Goal: Task Accomplishment & Management: Complete application form

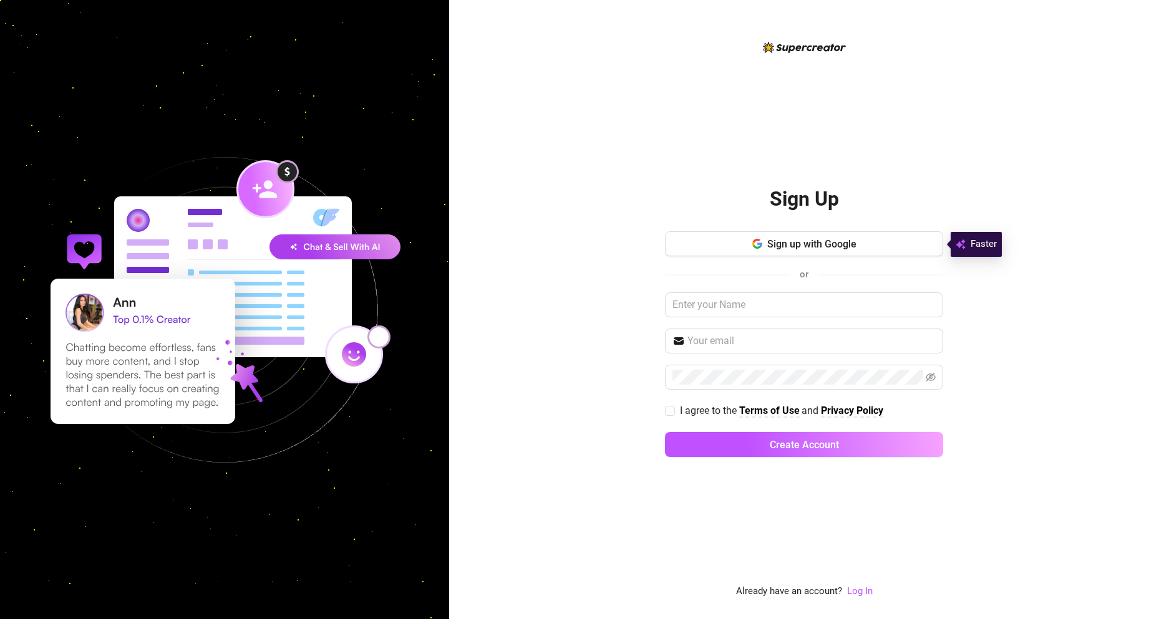
click at [742, 308] on input "text" at bounding box center [804, 305] width 278 height 25
type input "t"
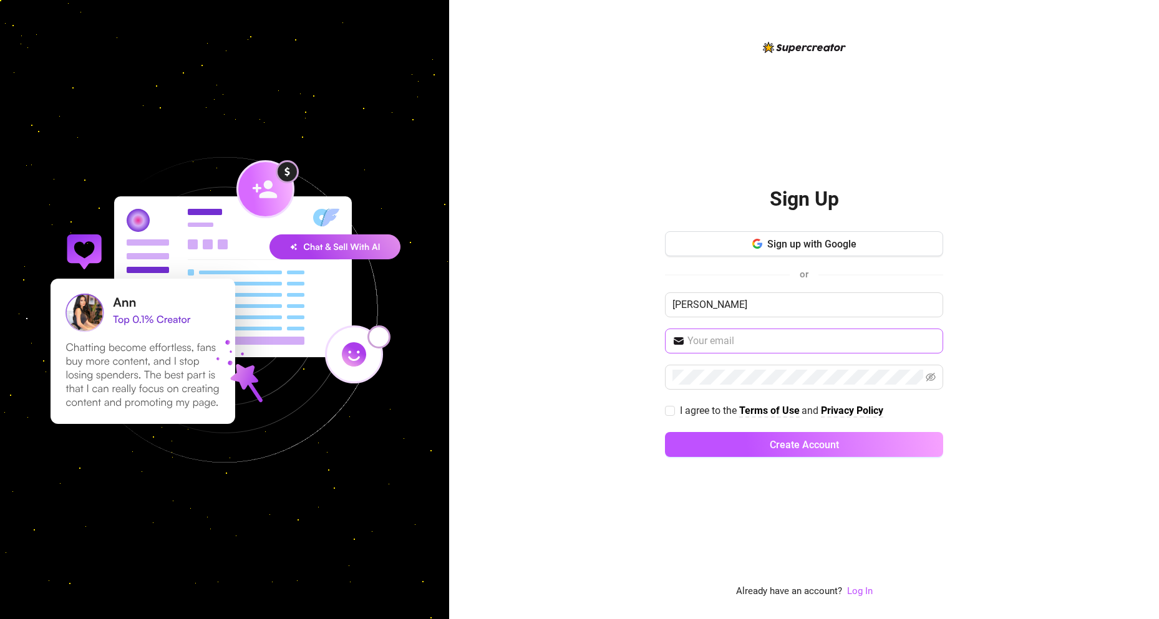
type input "[PERSON_NAME]"
click at [745, 351] on span at bounding box center [804, 341] width 278 height 25
click at [743, 346] on input "text" at bounding box center [811, 341] width 248 height 15
type input "[EMAIL_ADDRESS][DOMAIN_NAME]"
click at [741, 385] on span at bounding box center [804, 377] width 278 height 25
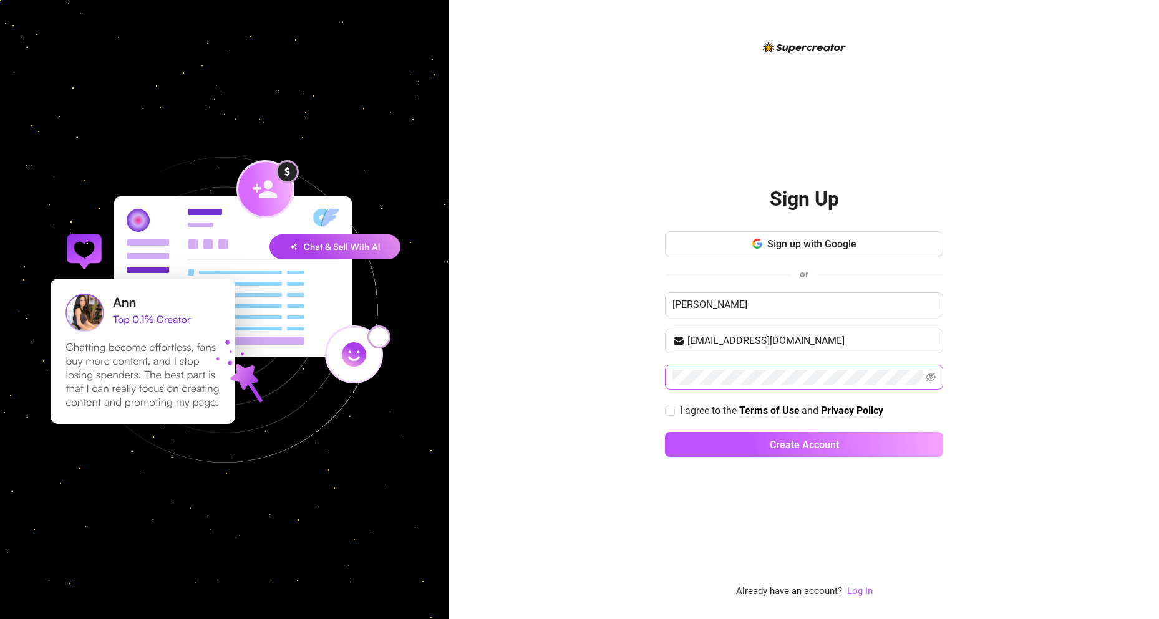
click at [937, 378] on span at bounding box center [804, 377] width 278 height 25
click at [931, 377] on icon "eye-invisible" at bounding box center [931, 377] width 10 height 9
click at [931, 377] on icon "eye" at bounding box center [931, 377] width 10 height 10
click at [664, 415] on div "Sign Up Sign up with Google or [PERSON_NAME] [EMAIL_ADDRESS][DOMAIN_NAME] I agr…" at bounding box center [804, 309] width 710 height 619
click at [672, 414] on input "I agree to the Terms of Use and Privacy Policy" at bounding box center [669, 410] width 9 height 9
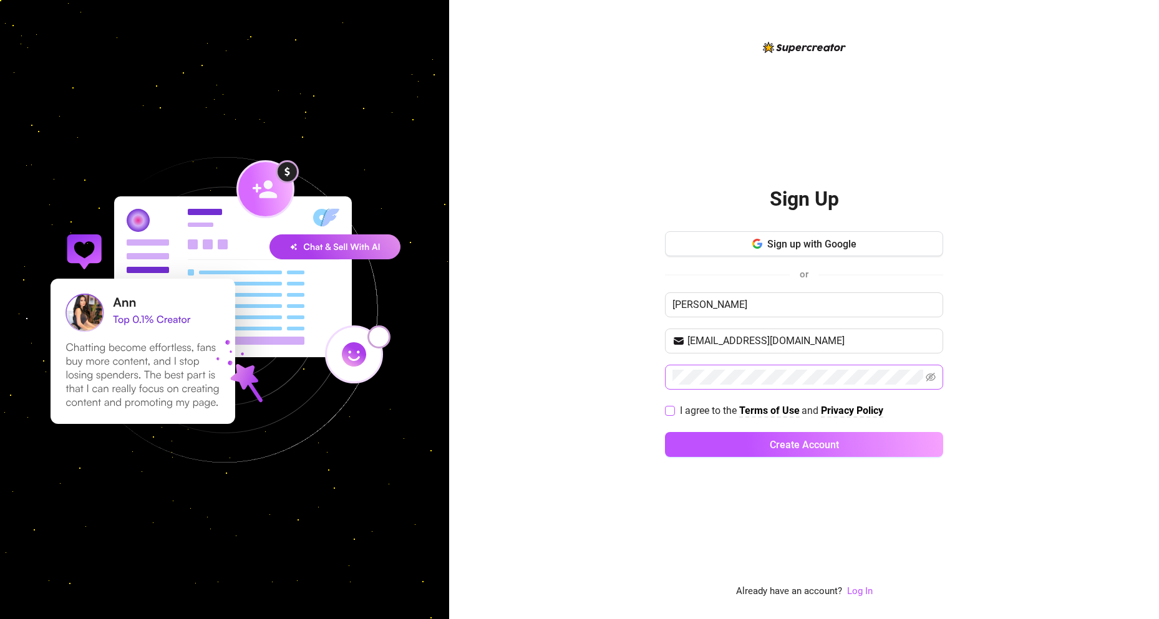
checkbox input "true"
click at [722, 441] on button "Create Account" at bounding box center [804, 444] width 278 height 25
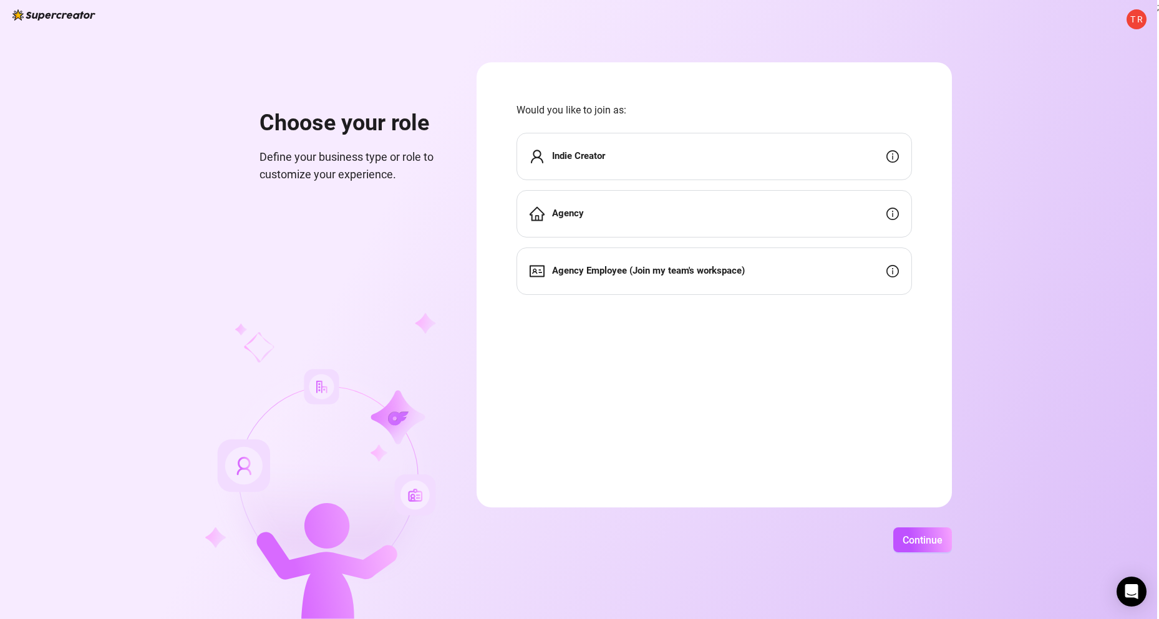
click at [864, 205] on div "Agency" at bounding box center [713, 213] width 395 height 47
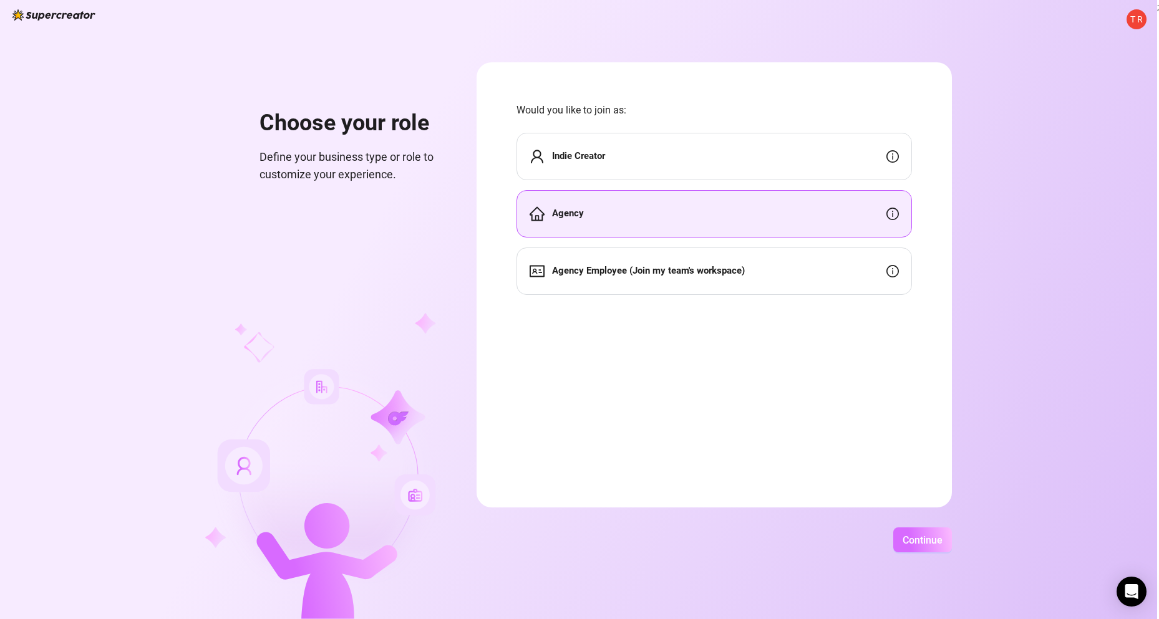
click at [929, 552] on button "Continue" at bounding box center [922, 540] width 59 height 25
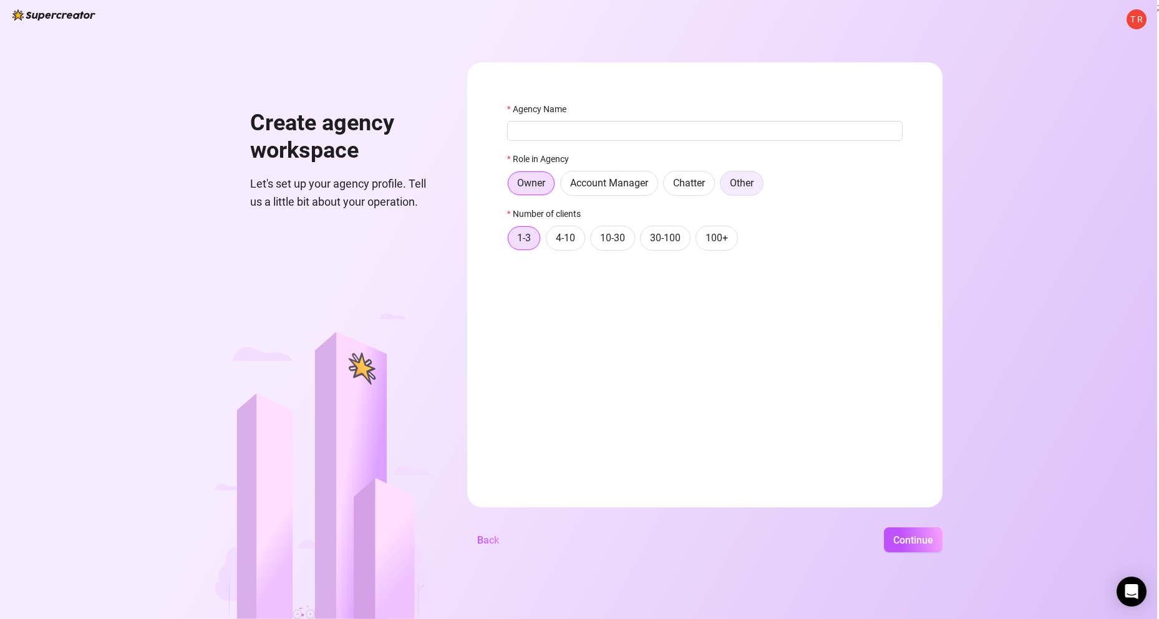
click at [734, 186] on span "Other" at bounding box center [742, 183] width 24 height 12
click at [723, 186] on input "Other" at bounding box center [723, 186] width 0 height 0
click at [522, 186] on span "Owner" at bounding box center [531, 183] width 28 height 12
click at [511, 186] on input "Owner" at bounding box center [511, 186] width 0 height 0
click at [912, 544] on span "Continue" at bounding box center [913, 540] width 40 height 12
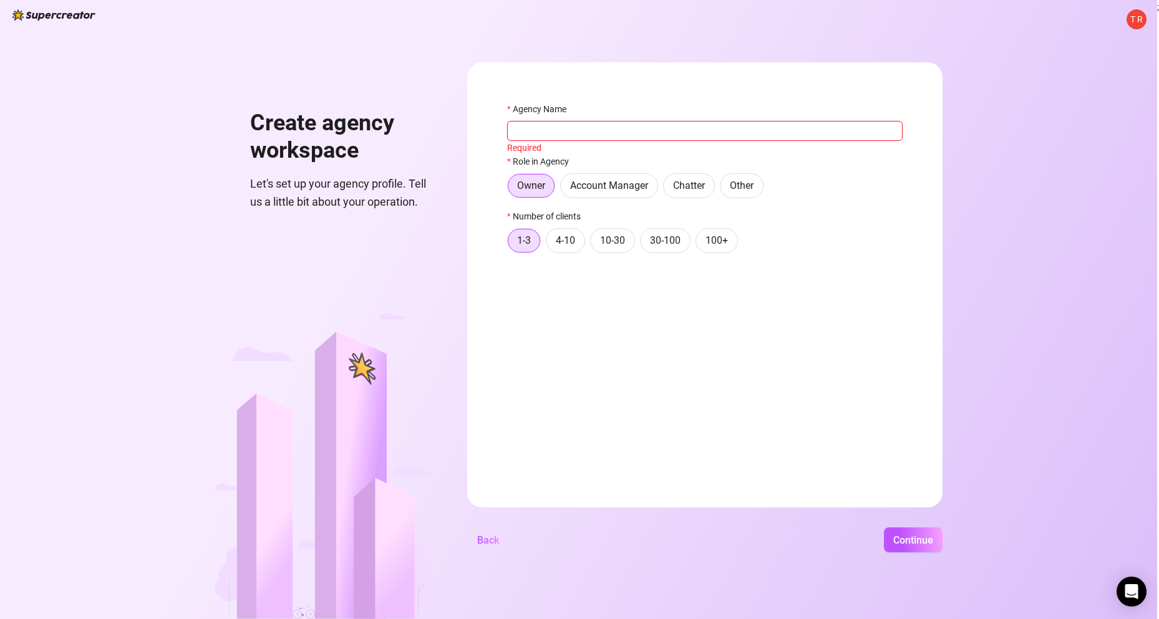
click at [591, 129] on input "Agency Name" at bounding box center [704, 131] width 395 height 20
click at [519, 132] on input "Tmoney" at bounding box center [704, 131] width 395 height 20
click at [561, 134] on input "Tmoney" at bounding box center [704, 131] width 395 height 20
click at [531, 134] on input "Tmoney" at bounding box center [704, 131] width 395 height 20
type input "Tmoney"
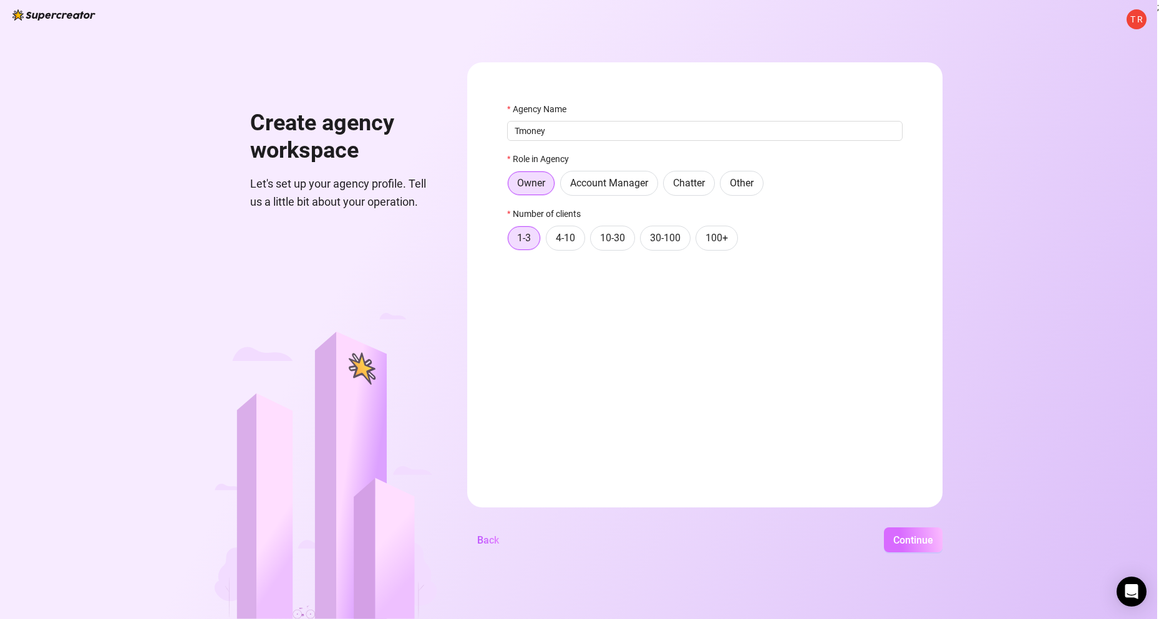
click at [896, 553] on div "T R Create agency workspace Let's set up your agency profile. Tell us a little …" at bounding box center [578, 309] width 1157 height 619
click at [896, 552] on button "Continue" at bounding box center [913, 540] width 59 height 25
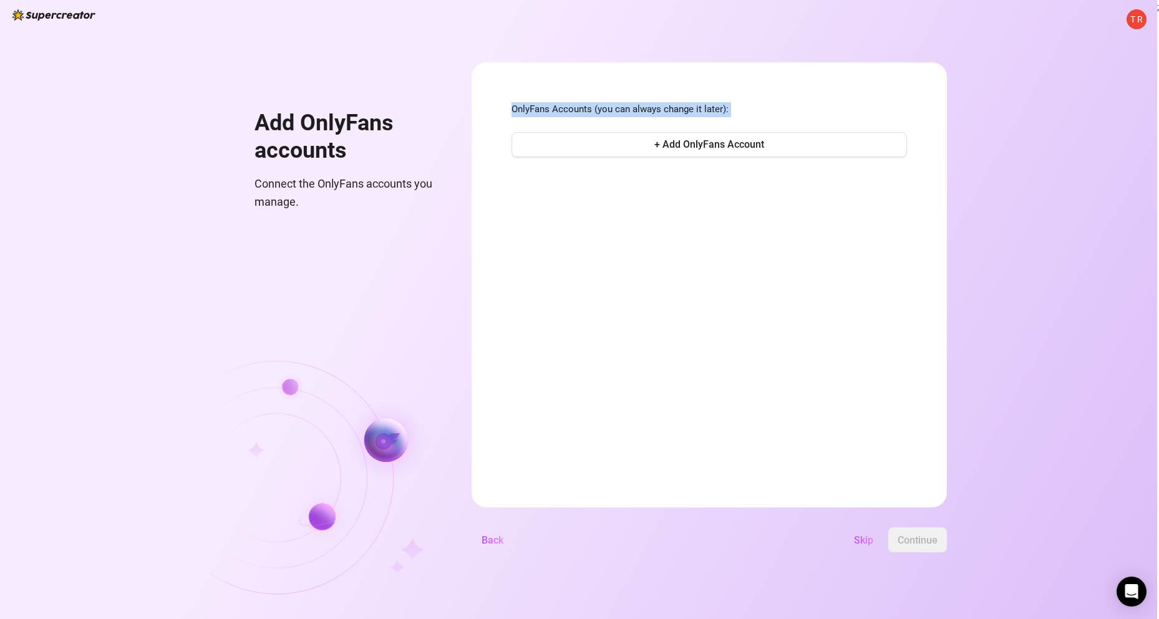
click at [716, 191] on form "OnlyFans Accounts (you can always change it later): + Add OnlyFans Account Back…" at bounding box center [709, 284] width 475 height 445
click at [717, 140] on span "+ Add OnlyFans Account" at bounding box center [709, 144] width 110 height 12
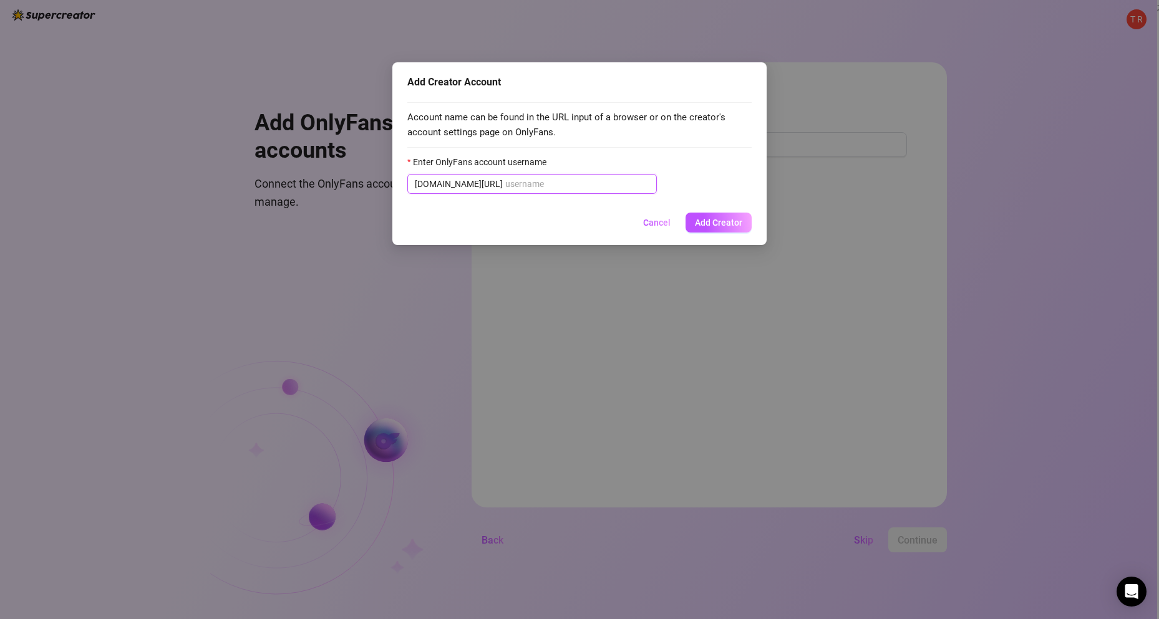
click at [505, 180] on input "Enter OnlyFans account username" at bounding box center [577, 184] width 144 height 14
click at [552, 195] on div "Account name can be found in the URL input of a browser or on the creator's acc…" at bounding box center [579, 150] width 344 height 110
click at [708, 215] on button "Add Creator" at bounding box center [718, 223] width 66 height 20
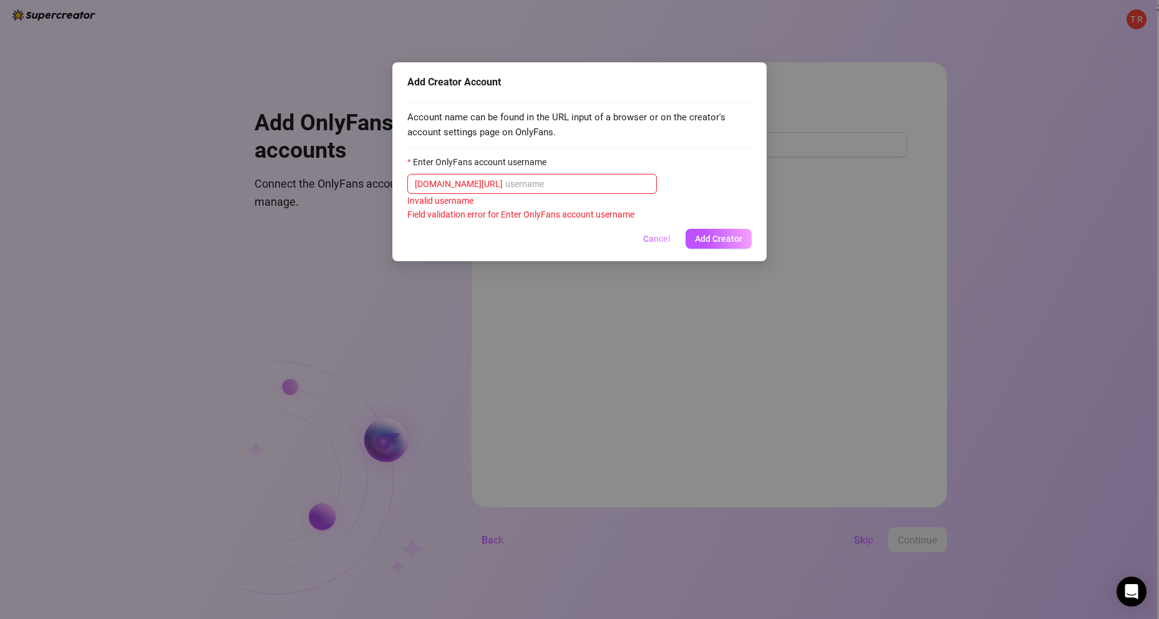
click at [653, 235] on span "Cancel" at bounding box center [656, 239] width 27 height 10
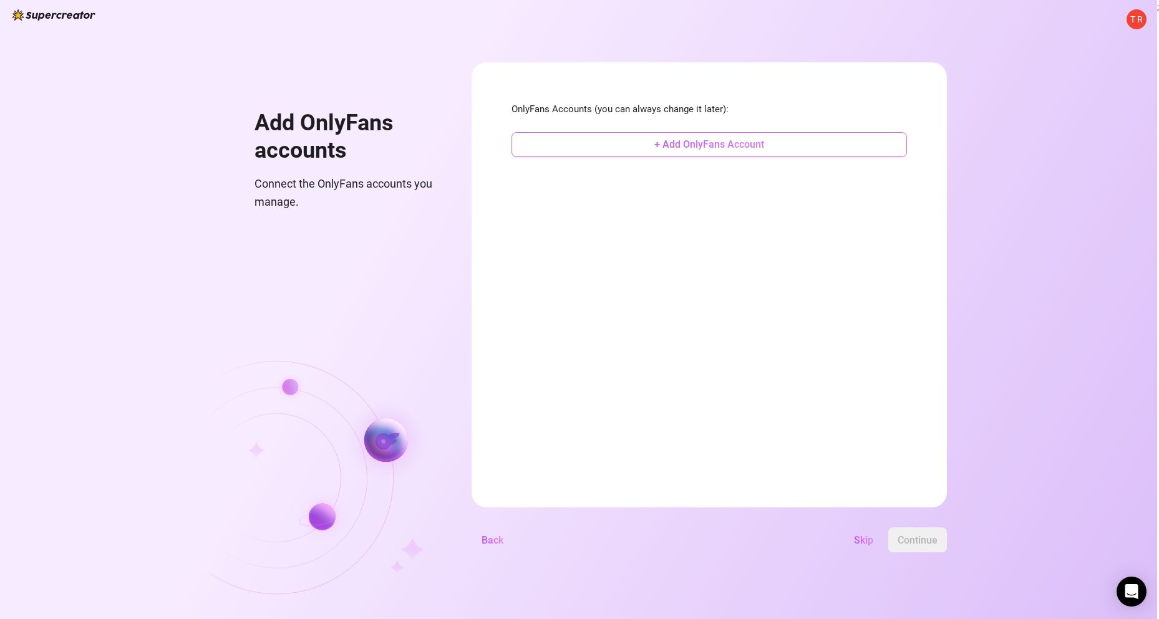
click at [675, 137] on button "+ Add OnlyFans Account" at bounding box center [708, 144] width 395 height 25
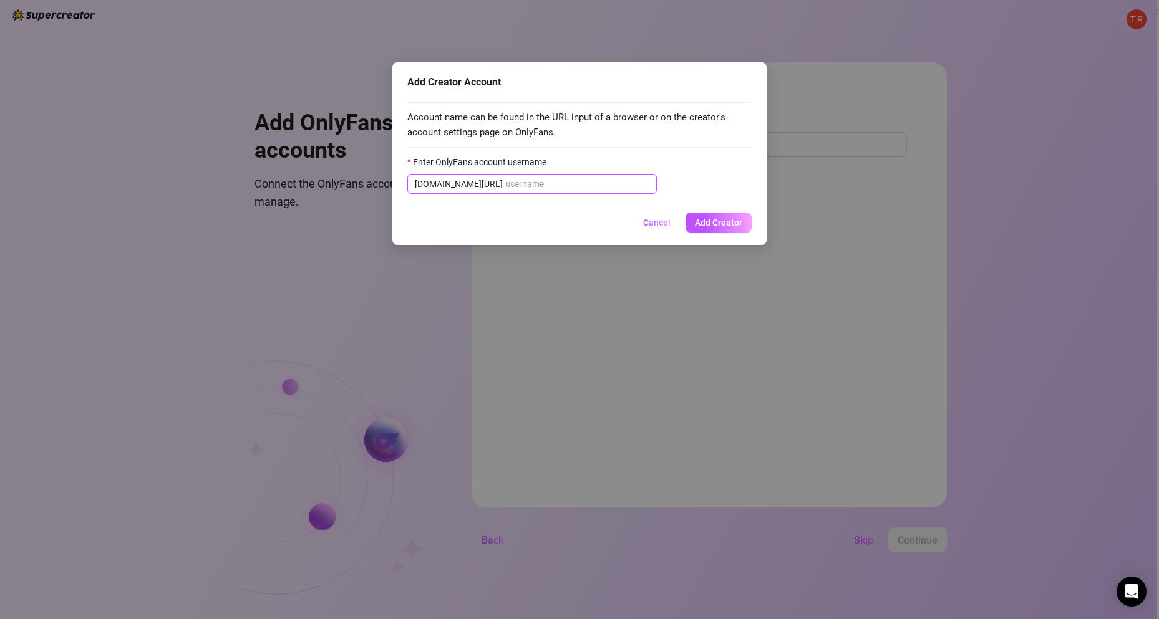
click at [563, 177] on span "[DOMAIN_NAME][URL]" at bounding box center [531, 184] width 249 height 20
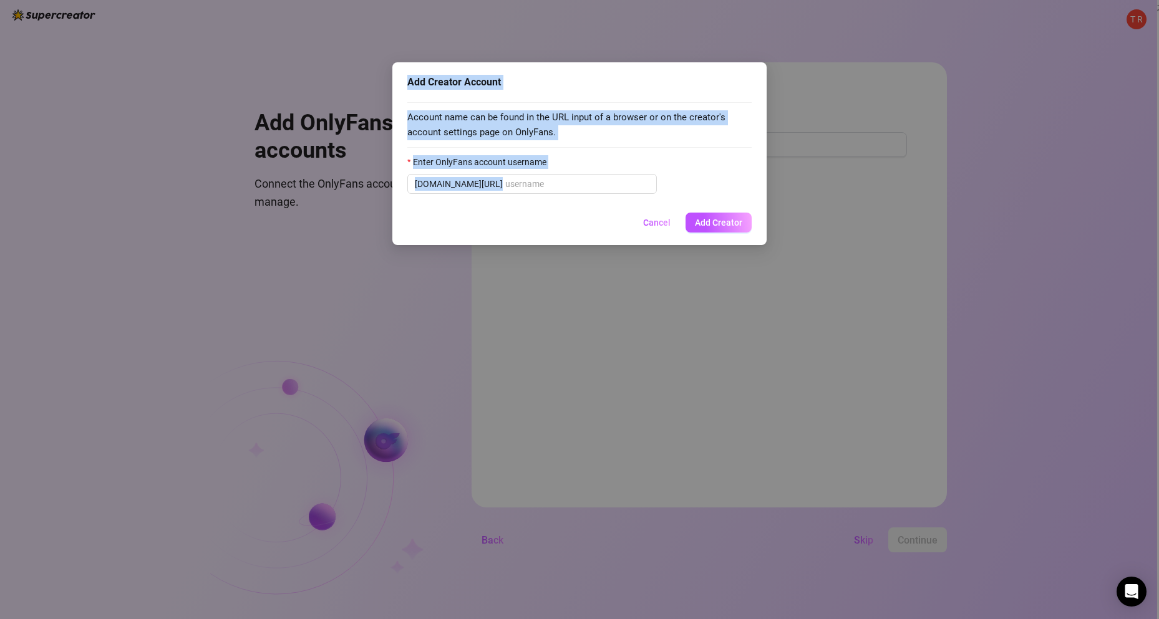
drag, startPoint x: 409, startPoint y: 76, endPoint x: 639, endPoint y: 198, distance: 260.6
click at [641, 201] on div "Add Creator Account Account name can be found in the URL input of a browser or …" at bounding box center [579, 153] width 374 height 183
copy div "Add Creator Account Account name can be found in the URL input of a browser or …"
click at [515, 190] on input "Enter OnlyFans account username" at bounding box center [577, 184] width 144 height 14
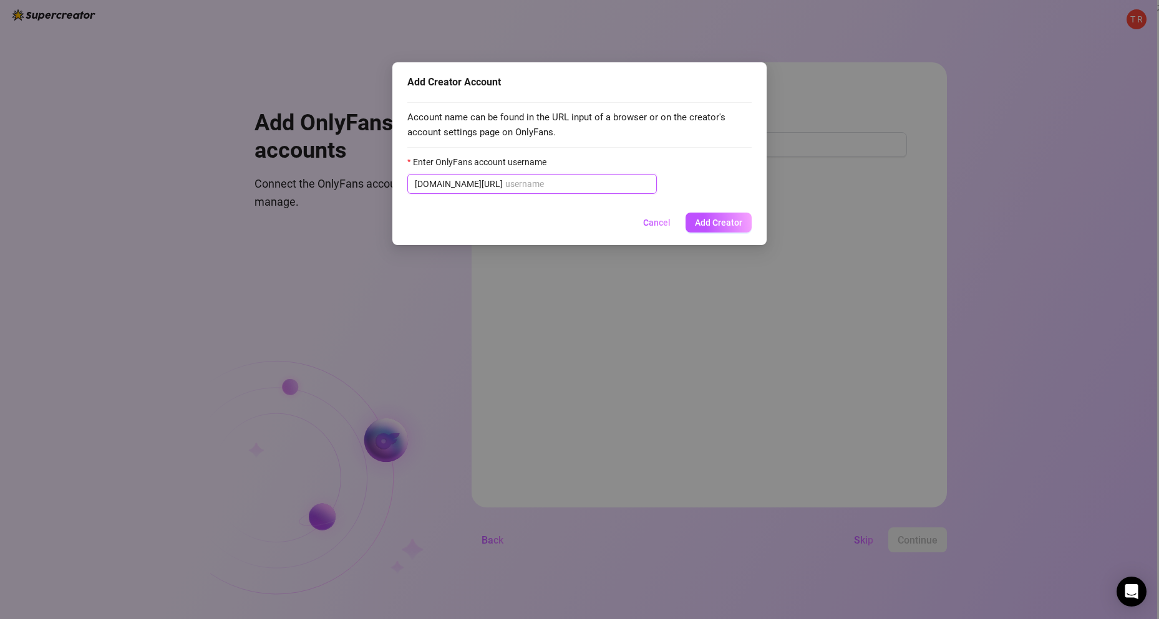
paste input "@u518990437"
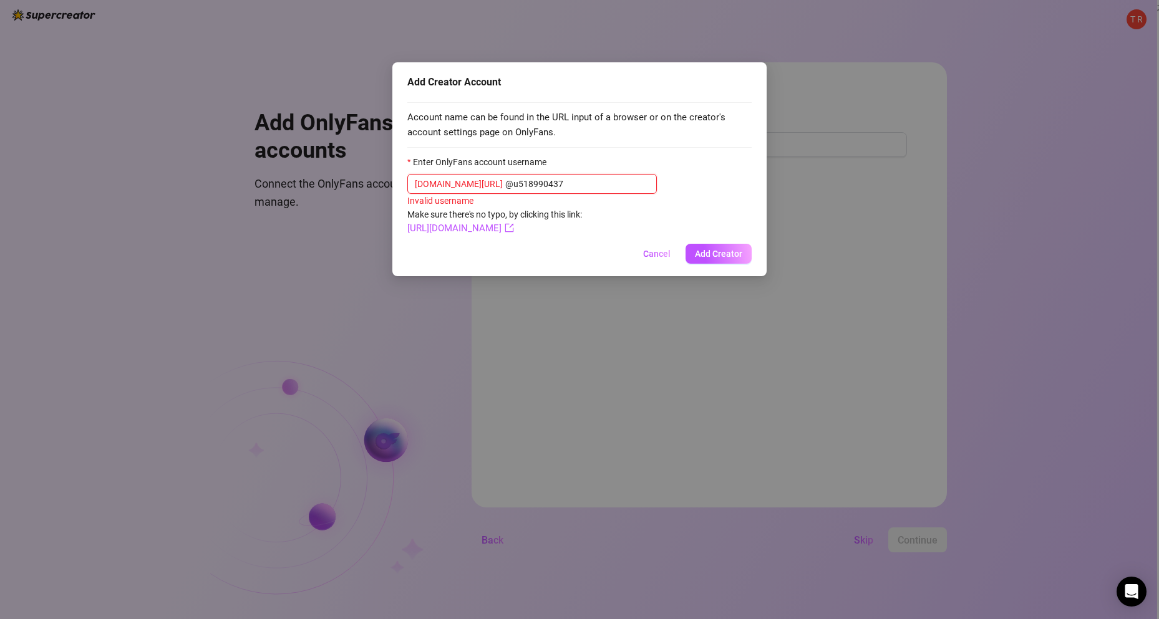
click at [505, 182] on input "@u518990437" at bounding box center [577, 184] width 144 height 14
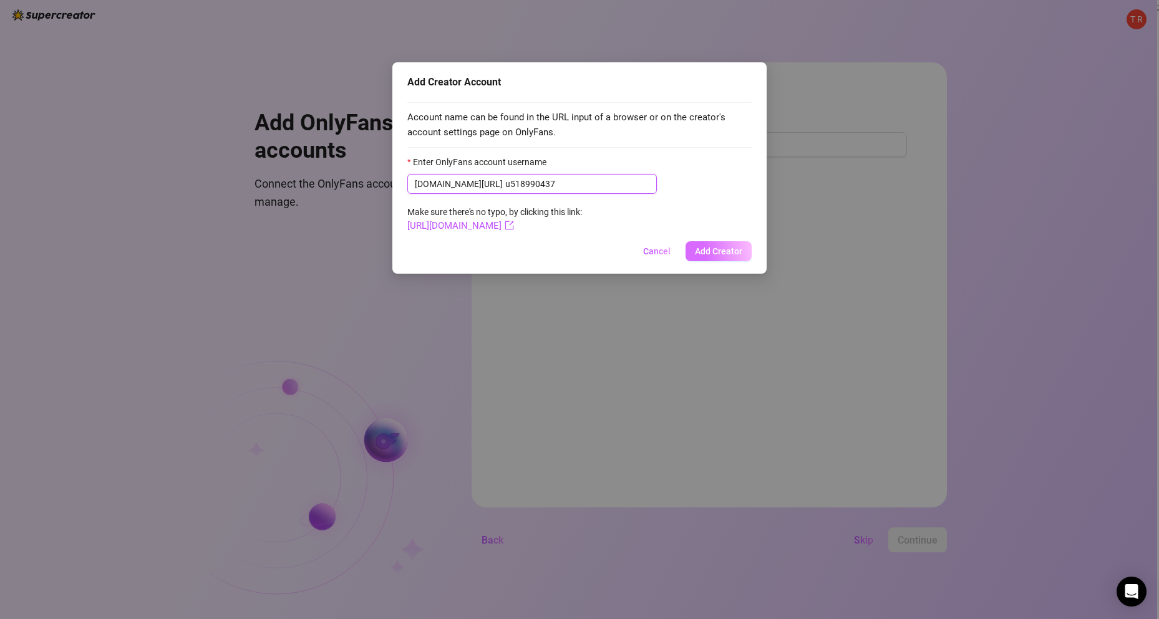
type input "u518990437"
click at [718, 243] on button "Add Creator" at bounding box center [718, 251] width 66 height 20
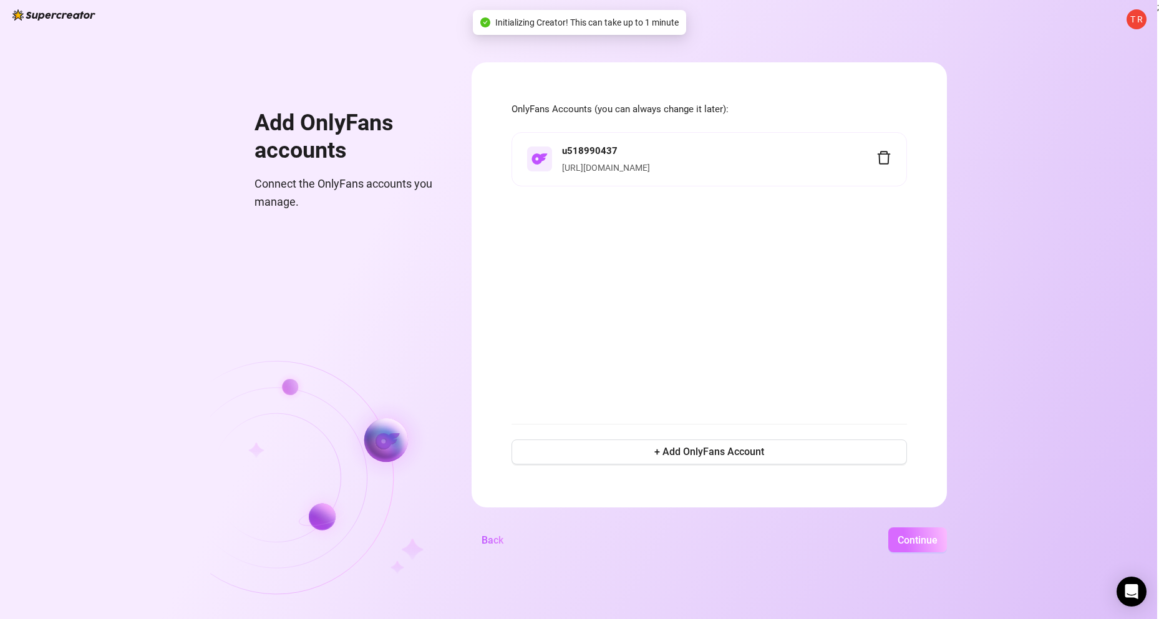
click at [911, 536] on span "Continue" at bounding box center [917, 540] width 40 height 12
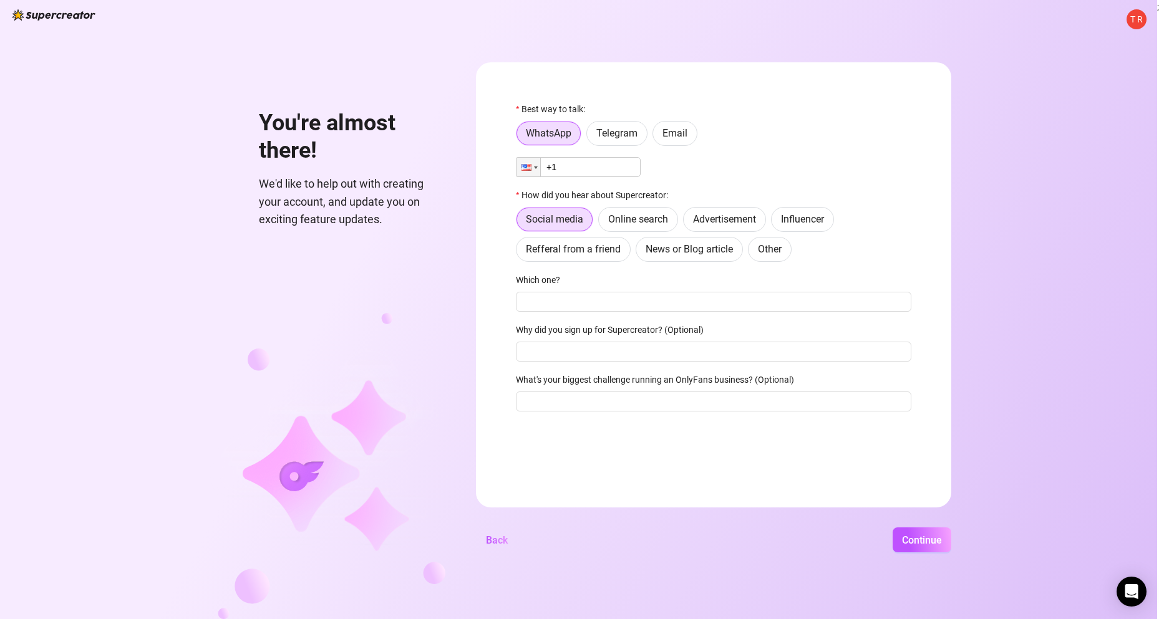
click at [579, 162] on input "+1" at bounding box center [578, 167] width 125 height 20
click at [633, 139] on span "Telegram" at bounding box center [616, 133] width 41 height 12
click at [590, 137] on input "Telegram" at bounding box center [590, 137] width 0 height 0
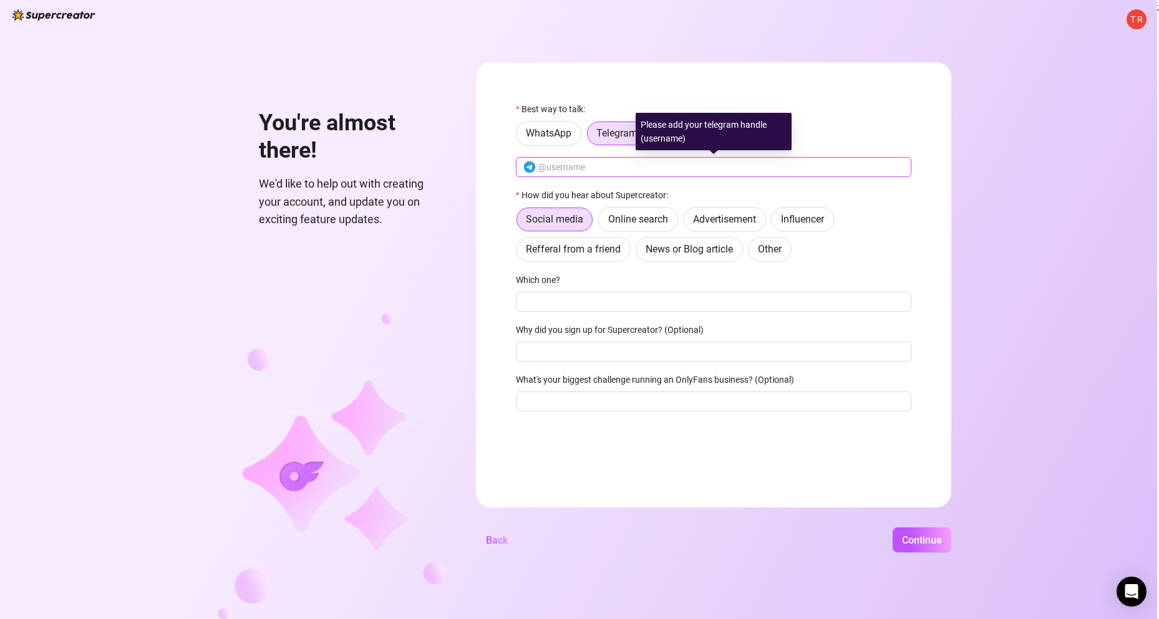
click at [594, 170] on input "text" at bounding box center [720, 167] width 365 height 14
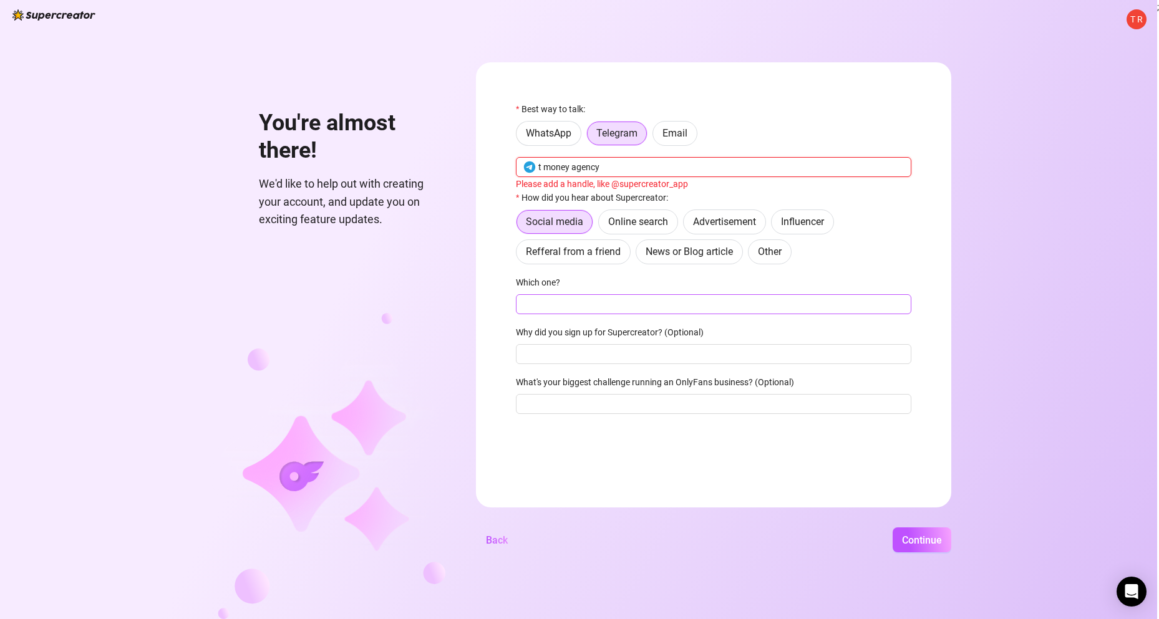
type input "t money agency"
drag, startPoint x: 611, startPoint y: 309, endPoint x: 604, endPoint y: 310, distance: 7.0
click at [609, 309] on input "Which one?" at bounding box center [713, 304] width 395 height 20
click at [798, 223] on span "Influencer" at bounding box center [802, 222] width 43 height 12
click at [775, 225] on input "Influencer" at bounding box center [775, 225] width 0 height 0
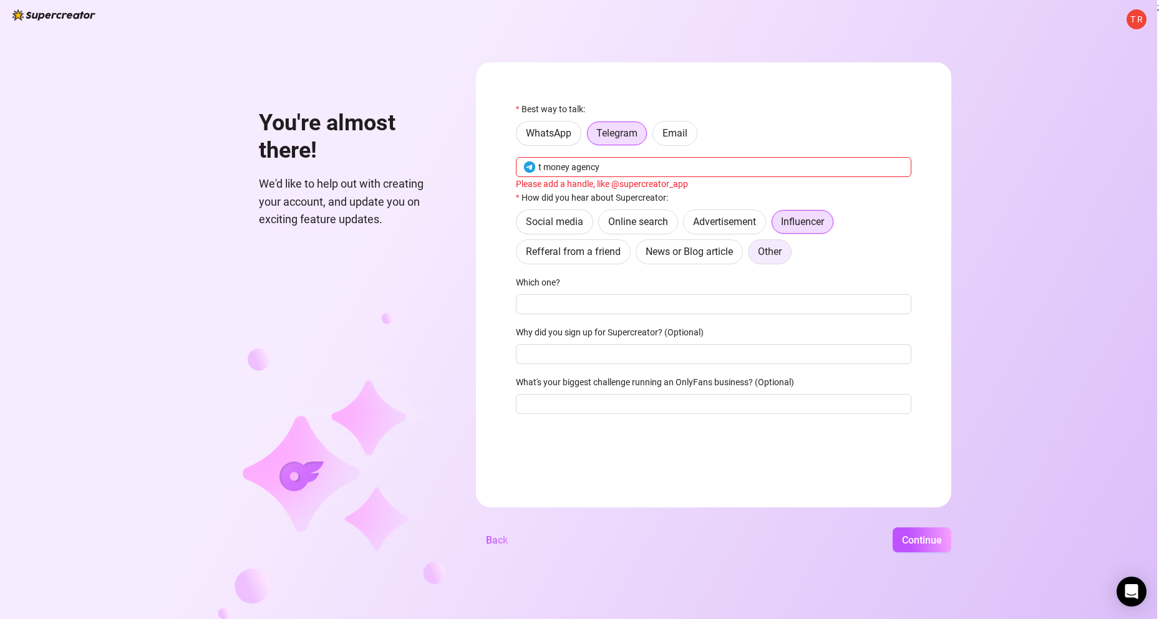
click at [778, 251] on span "Other" at bounding box center [770, 252] width 24 height 12
click at [752, 255] on input "Other" at bounding box center [752, 255] width 0 height 0
click at [668, 302] on input "Where then? We're curious 🍿" at bounding box center [713, 304] width 395 height 20
type input "of"
click at [642, 353] on input "Why did you sign up for Supercreator? (Optional)" at bounding box center [713, 354] width 395 height 20
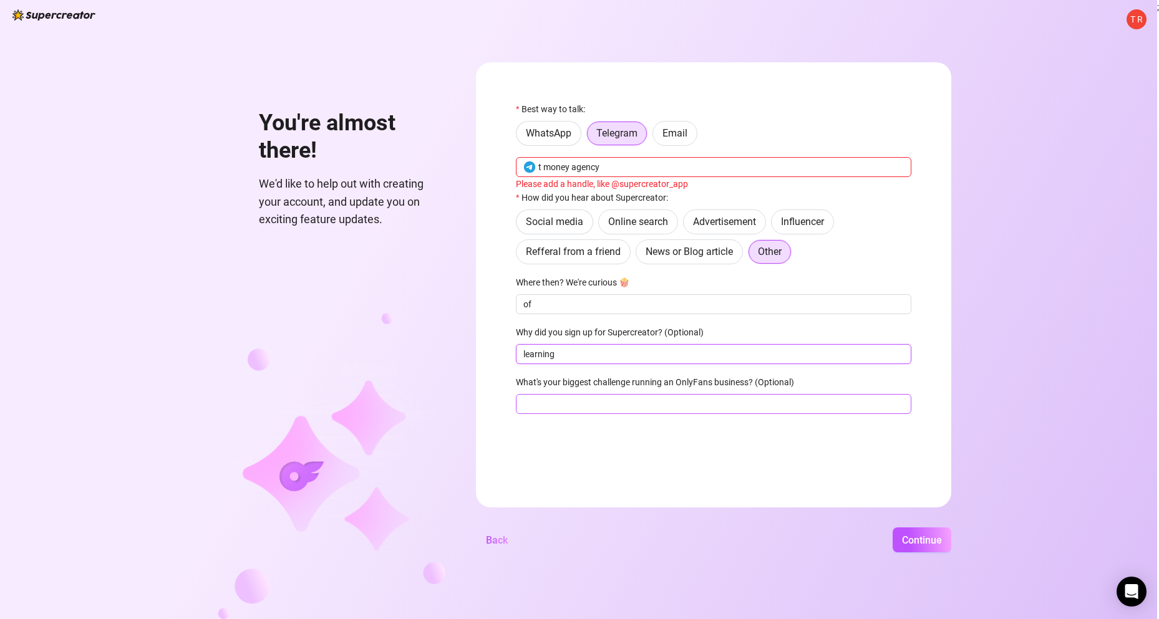
type input "learning"
click at [605, 409] on input "What's your biggest challenge running an OnlyFans business? (Optional)" at bounding box center [713, 404] width 395 height 20
type input "none"
click at [912, 531] on button "Continue" at bounding box center [921, 540] width 59 height 25
click at [914, 536] on span "Continue" at bounding box center [922, 540] width 40 height 12
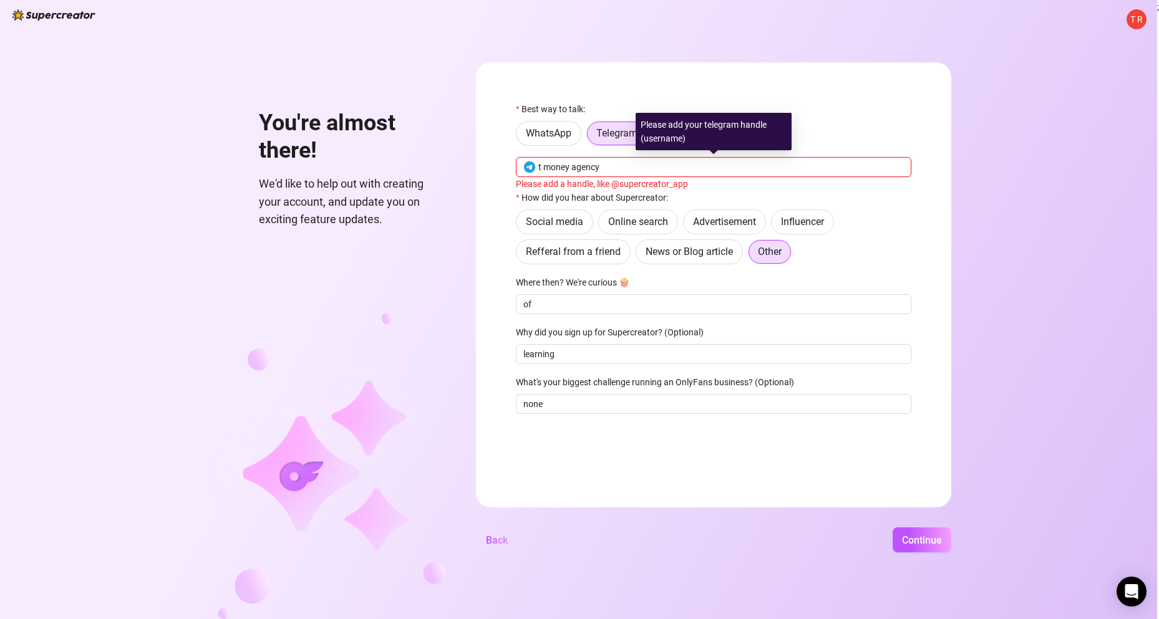
click at [571, 169] on input "t money agency" at bounding box center [720, 167] width 365 height 14
click at [552, 163] on input "t money_agency" at bounding box center [720, 167] width 365 height 14
click at [542, 168] on input "t money_agency" at bounding box center [720, 167] width 365 height 14
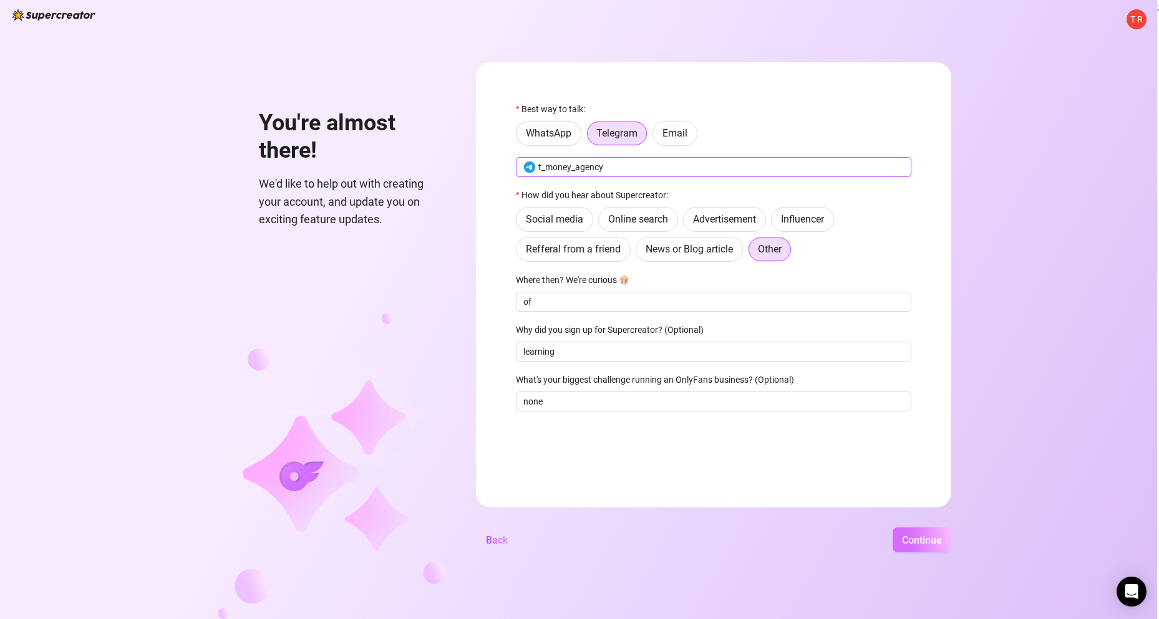
type input "t_money_agency"
click at [919, 549] on button "Continue" at bounding box center [921, 540] width 59 height 25
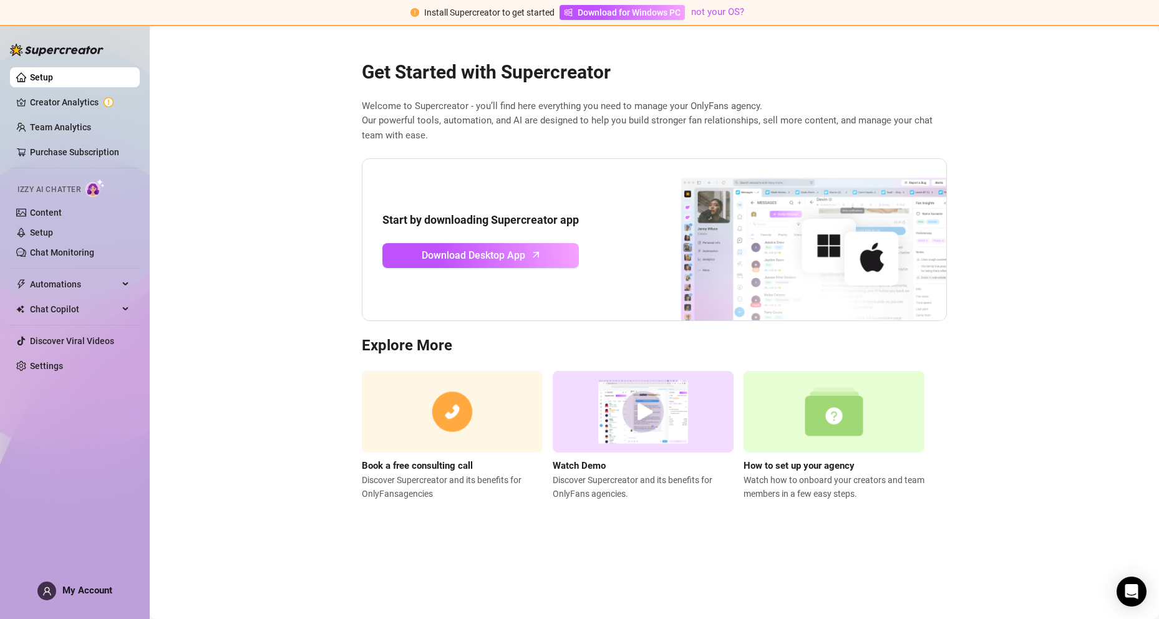
click at [668, 403] on img at bounding box center [643, 412] width 181 height 82
click at [64, 110] on link "Creator Analytics" at bounding box center [80, 102] width 100 height 20
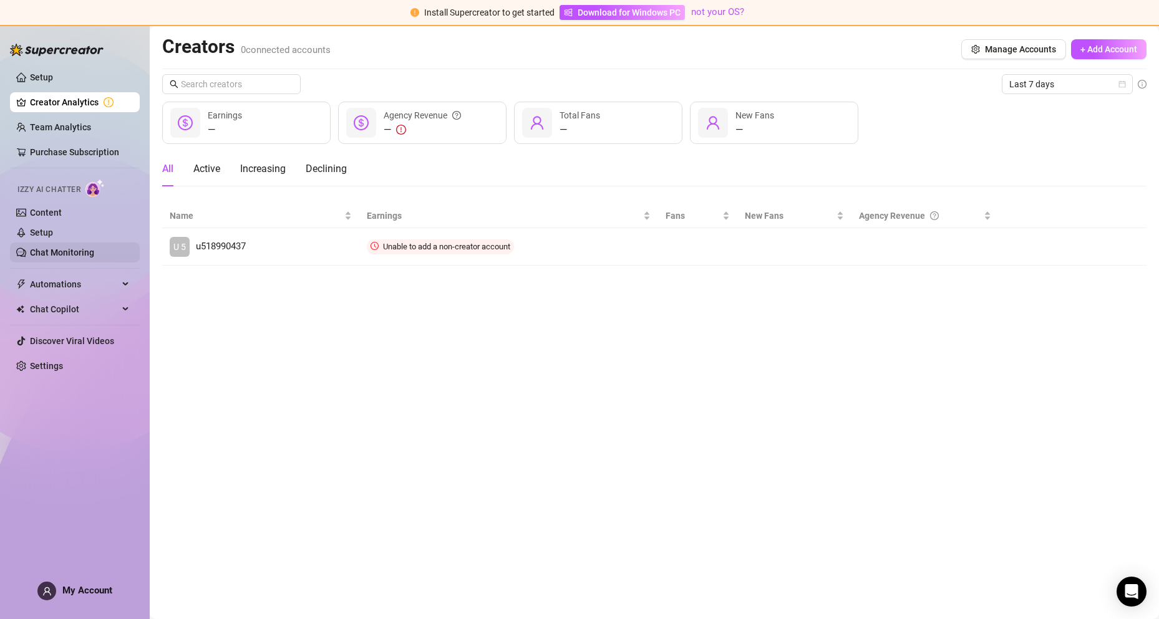
click at [69, 248] on link "Chat Monitoring" at bounding box center [62, 253] width 64 height 10
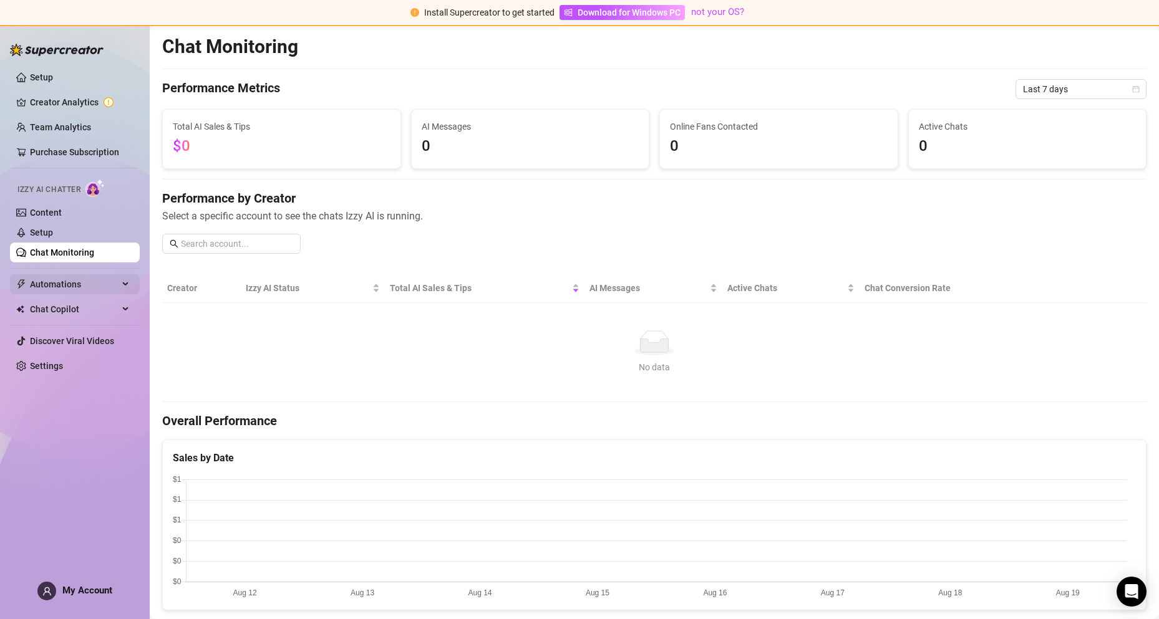
click at [74, 283] on span "Automations" at bounding box center [74, 284] width 89 height 20
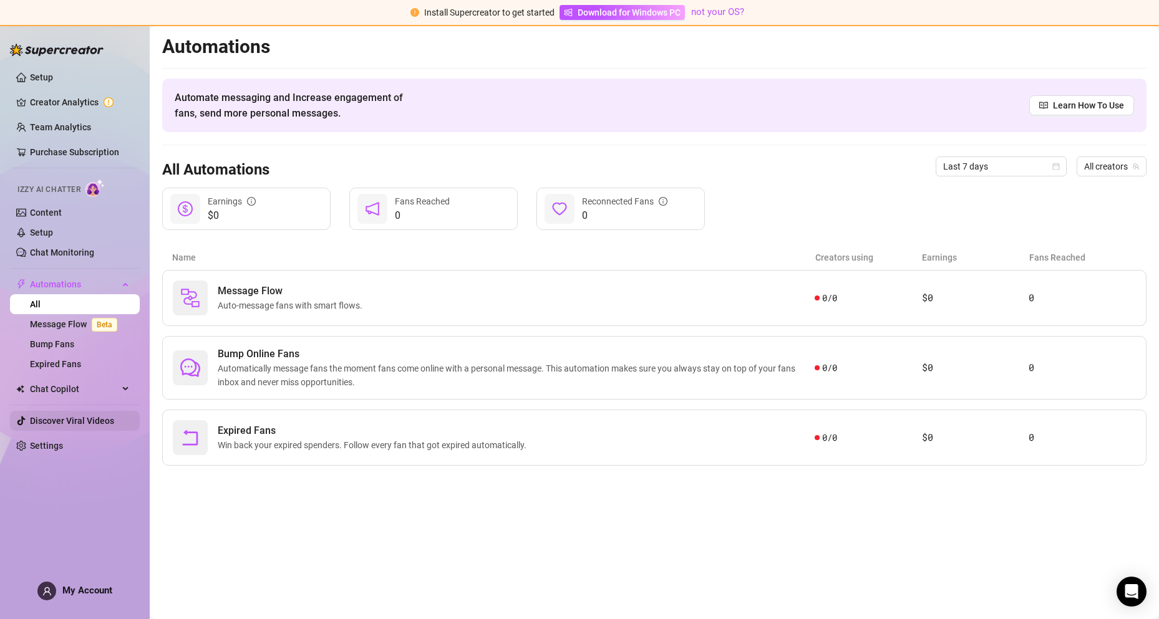
click at [111, 421] on link "Discover Viral Videos" at bounding box center [72, 421] width 84 height 10
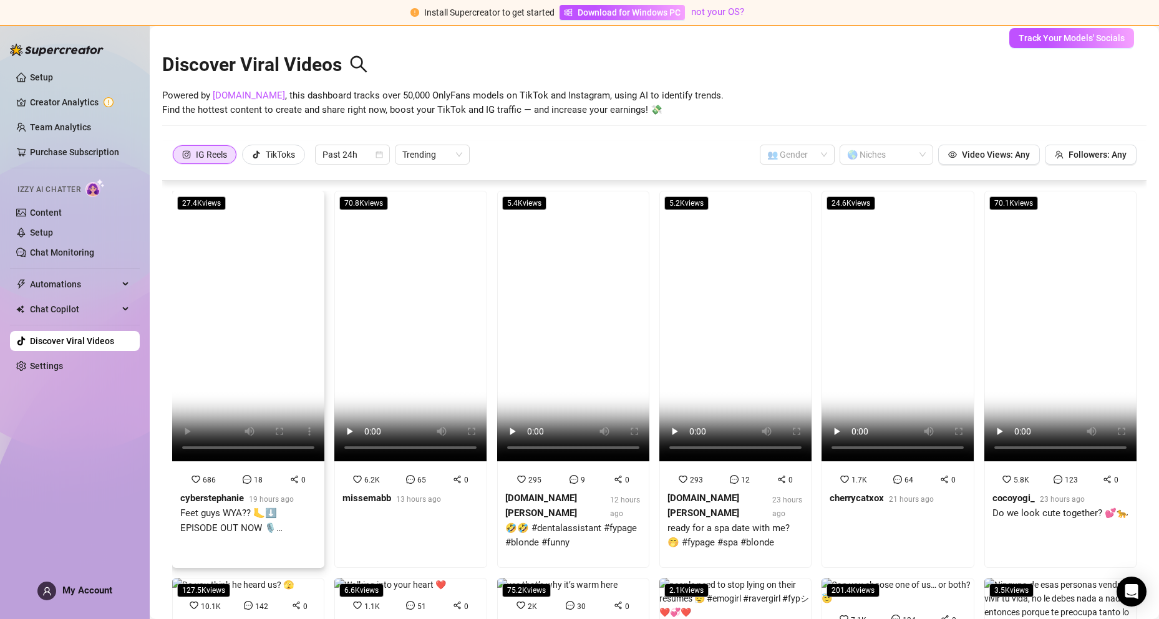
click at [277, 304] on video at bounding box center [248, 326] width 152 height 271
click at [269, 156] on div "TikToks" at bounding box center [280, 154] width 29 height 19
click at [246, 158] on input "TikToks" at bounding box center [246, 158] width 0 height 0
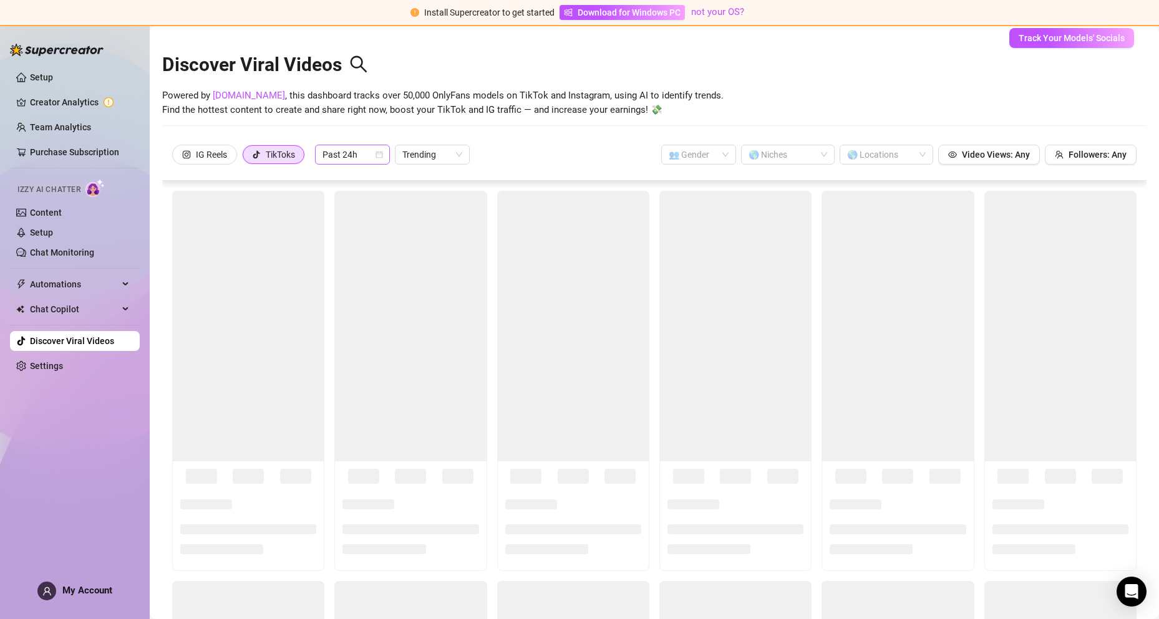
click at [370, 157] on span "Past 24h" at bounding box center [352, 154] width 60 height 19
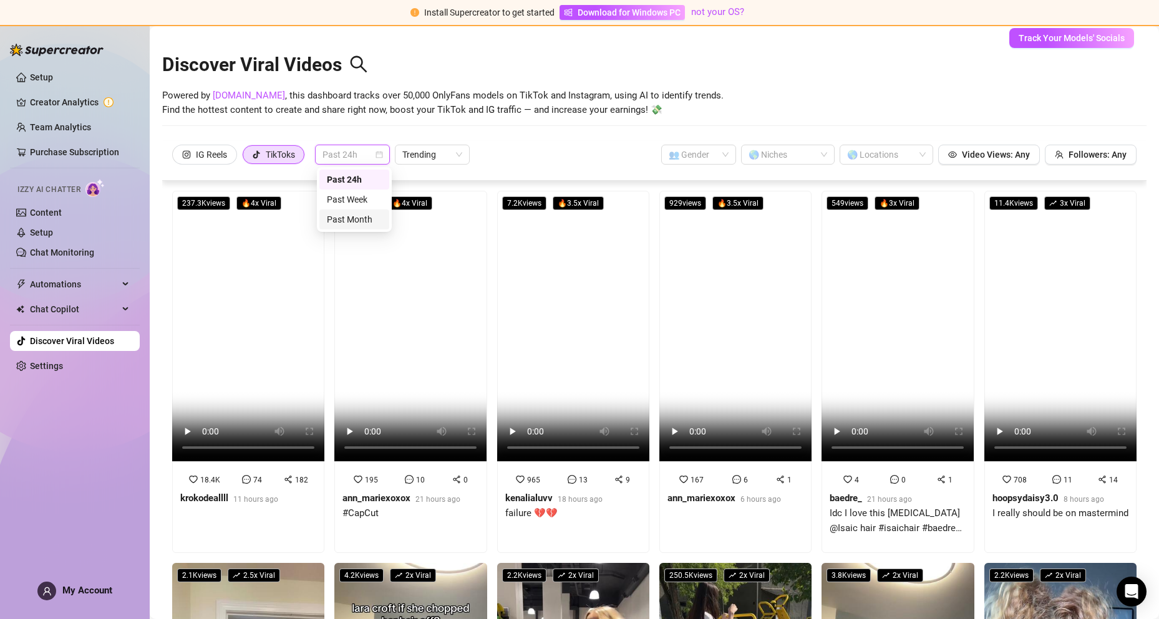
click at [984, 105] on div "Powered by [DOMAIN_NAME] , this dashboard tracks over 50,000 OnlyFans models on…" at bounding box center [654, 103] width 984 height 29
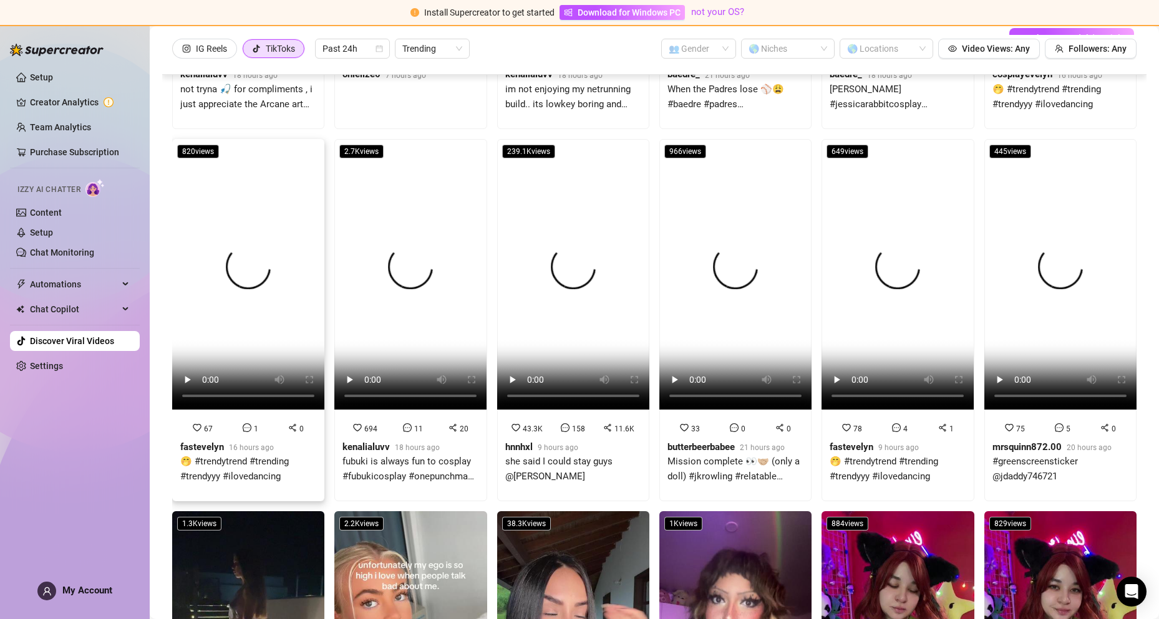
scroll to position [1060, 0]
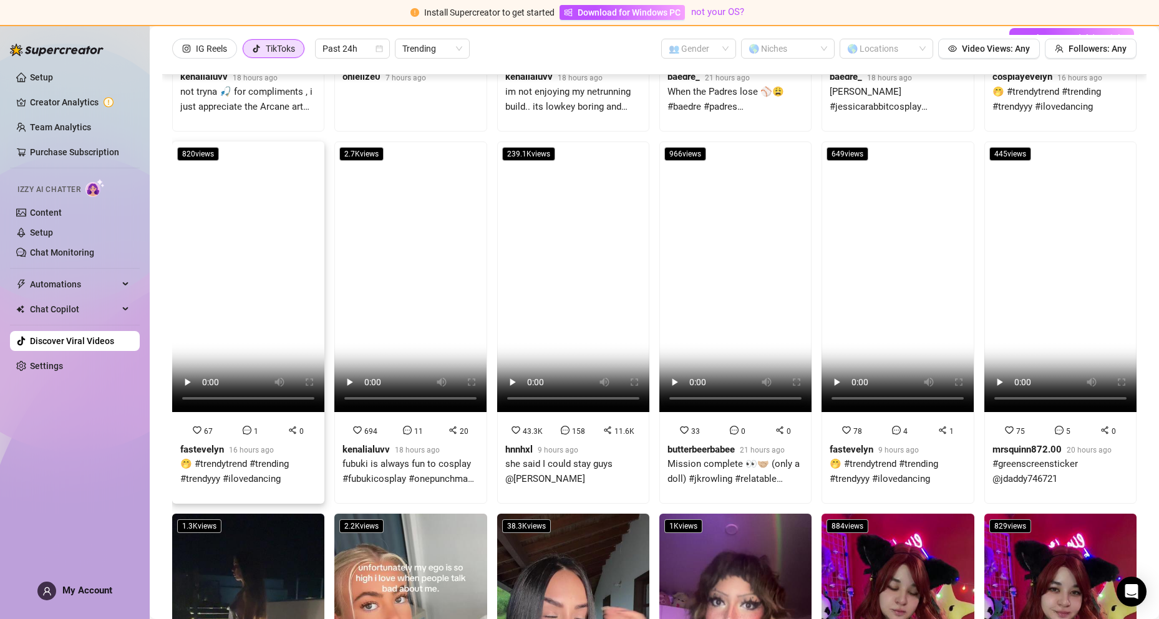
click at [220, 302] on video at bounding box center [248, 277] width 152 height 271
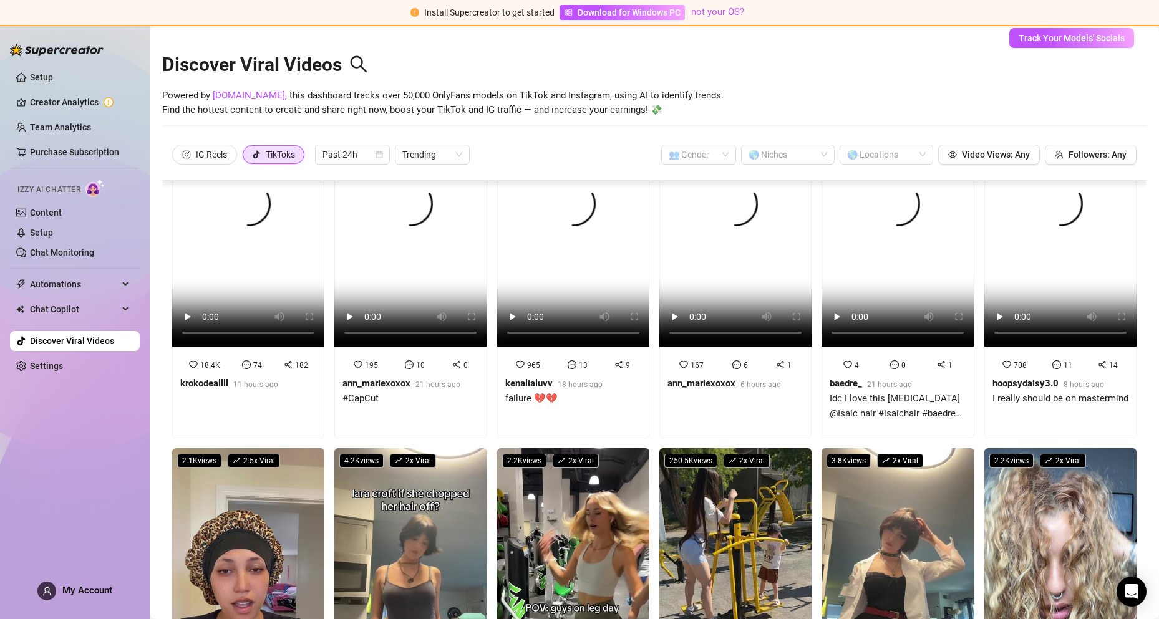
scroll to position [0, 0]
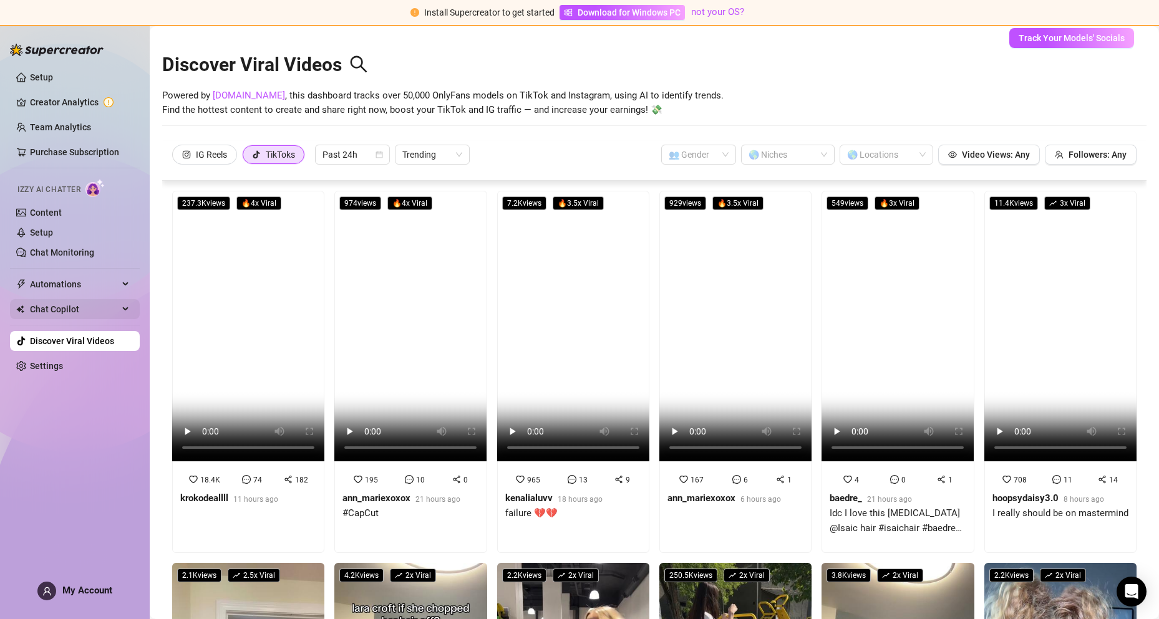
click at [62, 309] on span "Chat Copilot" at bounding box center [74, 309] width 89 height 20
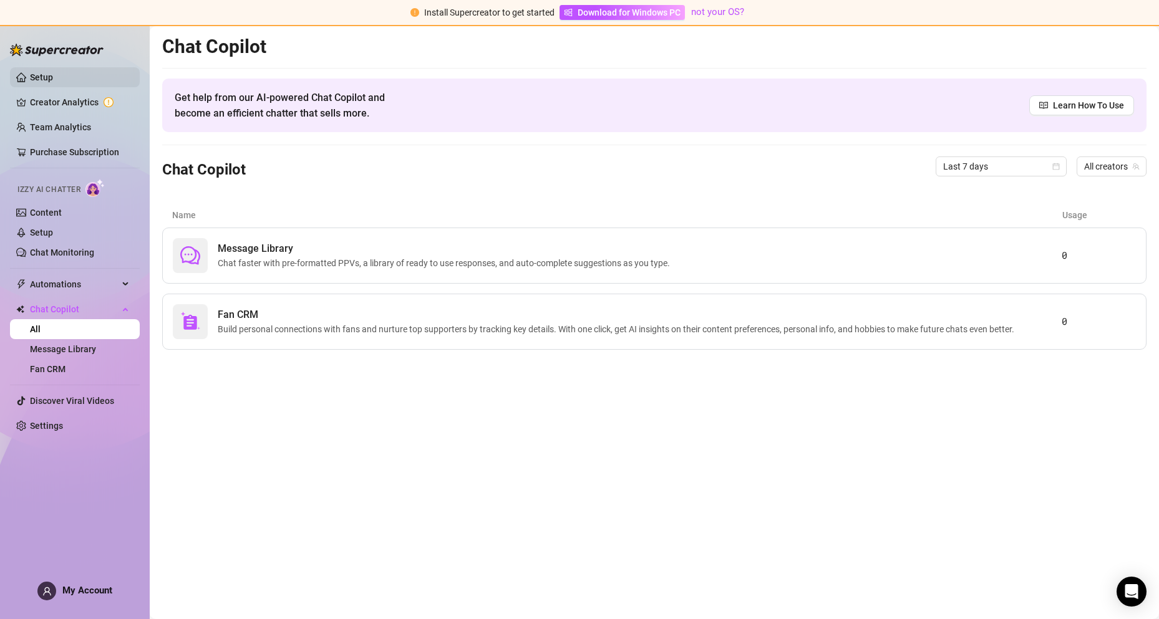
click at [53, 82] on link "Setup" at bounding box center [41, 77] width 23 height 10
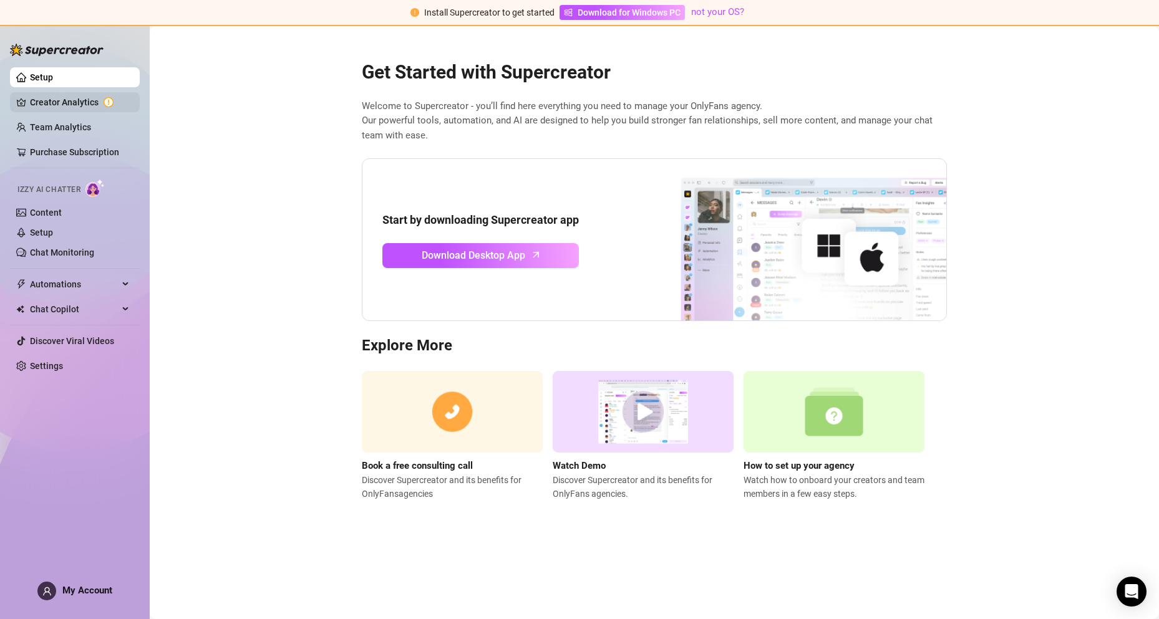
click at [59, 102] on link "Creator Analytics" at bounding box center [80, 102] width 100 height 20
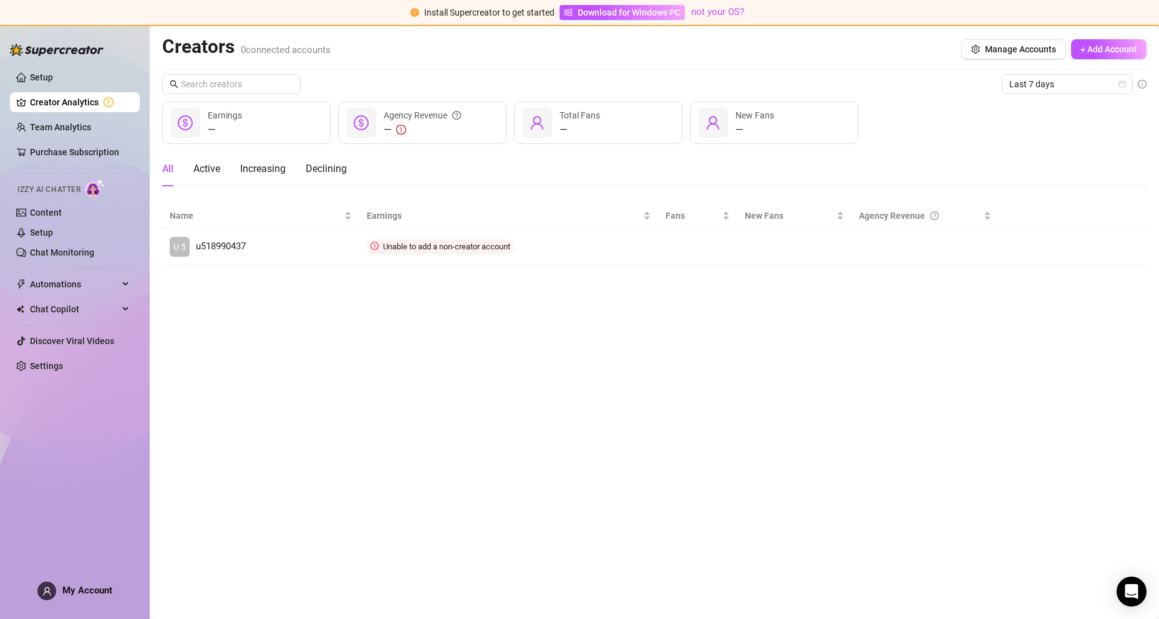
click at [302, 122] on div "— Earnings" at bounding box center [246, 123] width 168 height 42
click at [408, 119] on div "Agency Revenue" at bounding box center [422, 116] width 77 height 14
click at [589, 131] on div "—" at bounding box center [579, 129] width 41 height 15
click at [796, 122] on div "— New Fans" at bounding box center [774, 123] width 168 height 42
click at [201, 172] on div "Active" at bounding box center [206, 169] width 27 height 15
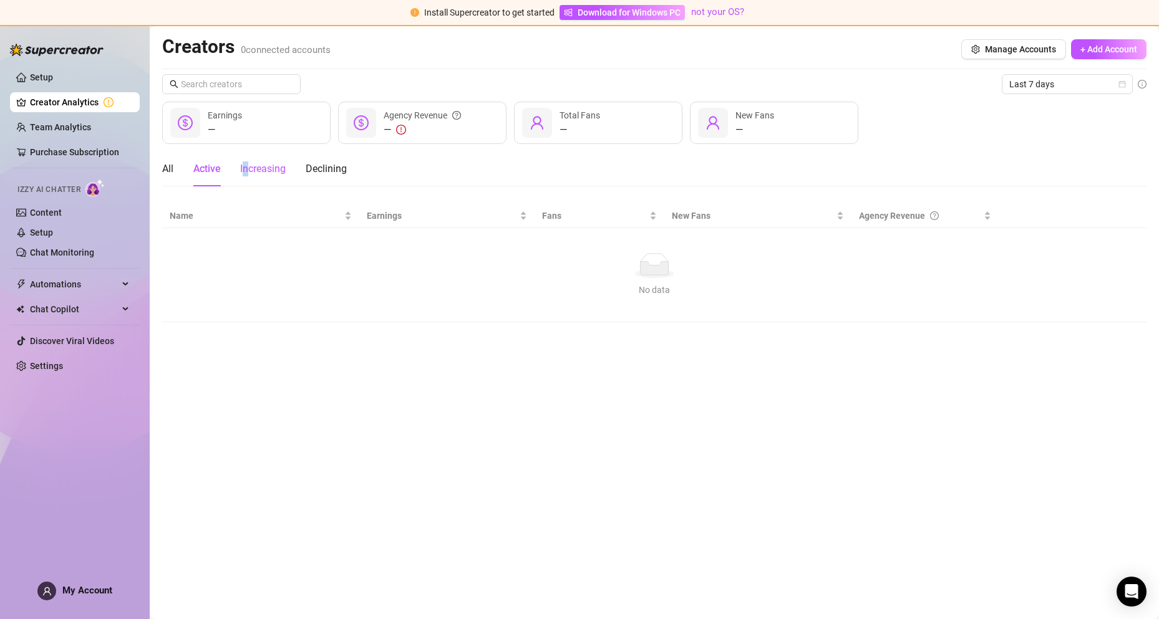
click at [247, 172] on div "Increasing" at bounding box center [263, 169] width 46 height 15
click at [288, 171] on div "All Active Increasing Declining" at bounding box center [254, 169] width 185 height 35
click at [335, 172] on div "Declining" at bounding box center [326, 169] width 41 height 15
click at [256, 172] on div "Increasing" at bounding box center [263, 169] width 46 height 15
click at [181, 165] on div "All Active Increasing Declining" at bounding box center [254, 169] width 185 height 35
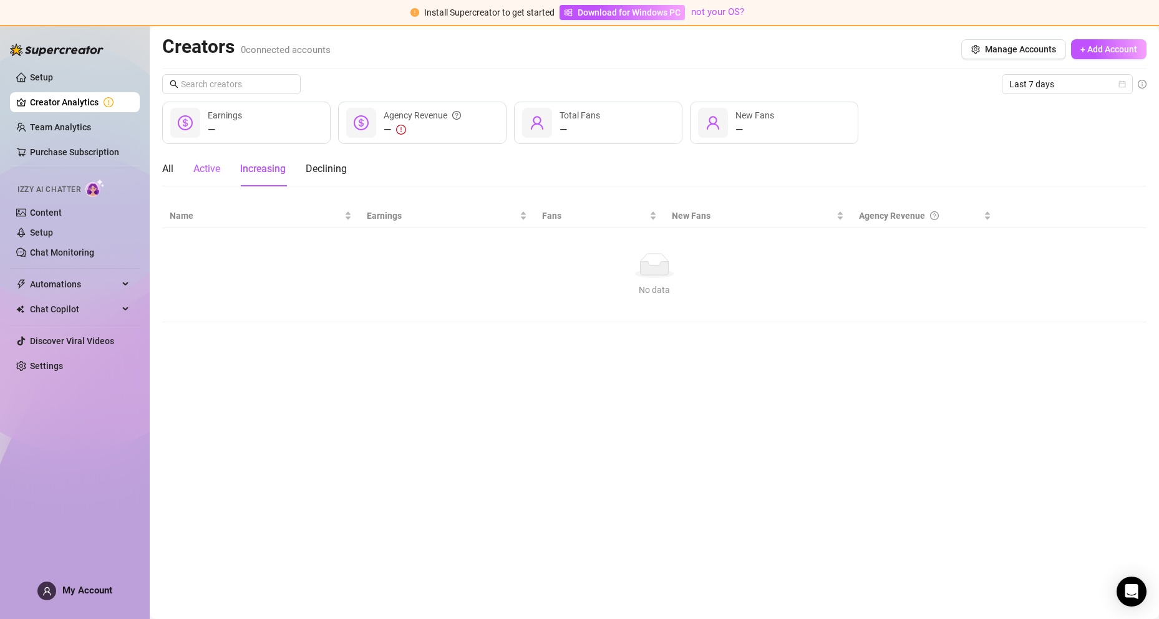
click at [201, 172] on div "Active" at bounding box center [206, 169] width 27 height 15
click at [177, 168] on div "All Active Increasing Declining" at bounding box center [254, 169] width 185 height 35
click at [169, 173] on div "All" at bounding box center [167, 169] width 11 height 15
click at [214, 133] on div "—" at bounding box center [225, 129] width 34 height 15
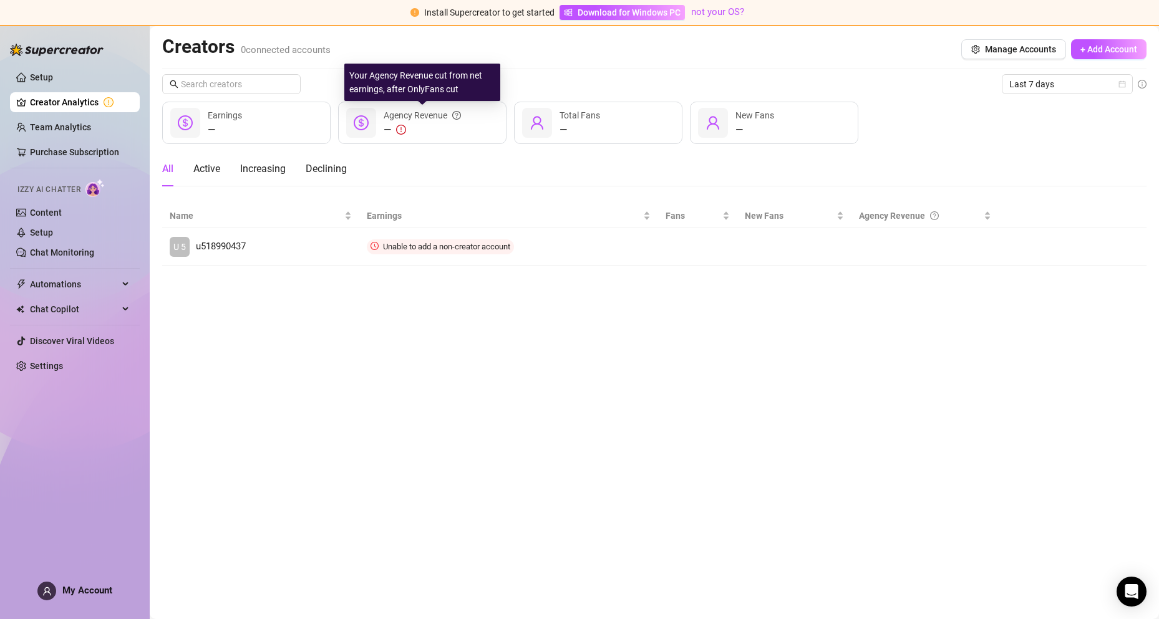
click at [456, 112] on icon "question-circle" at bounding box center [456, 115] width 9 height 9
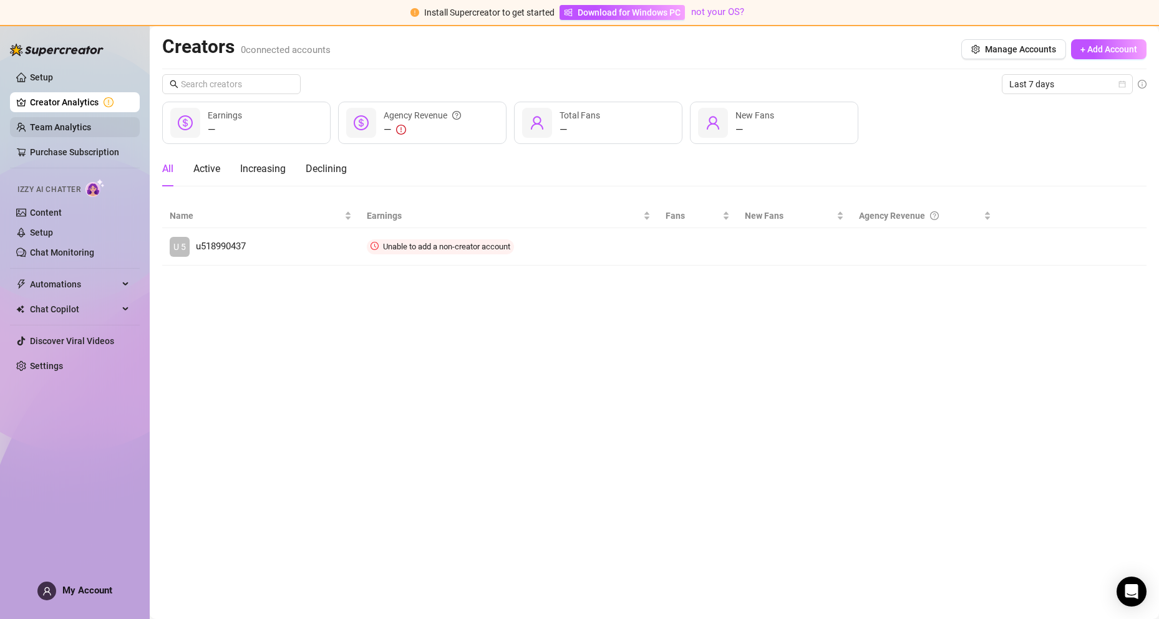
click at [50, 122] on link "Team Analytics" at bounding box center [60, 127] width 61 height 10
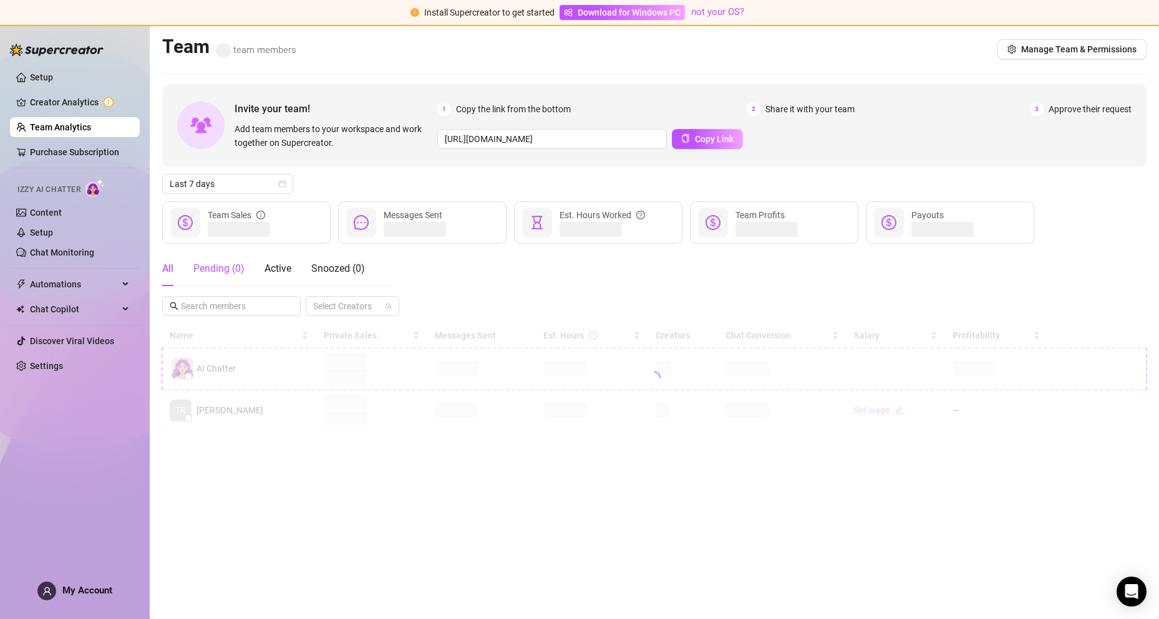
click at [211, 273] on div "Pending ( 0 )" at bounding box center [218, 268] width 51 height 15
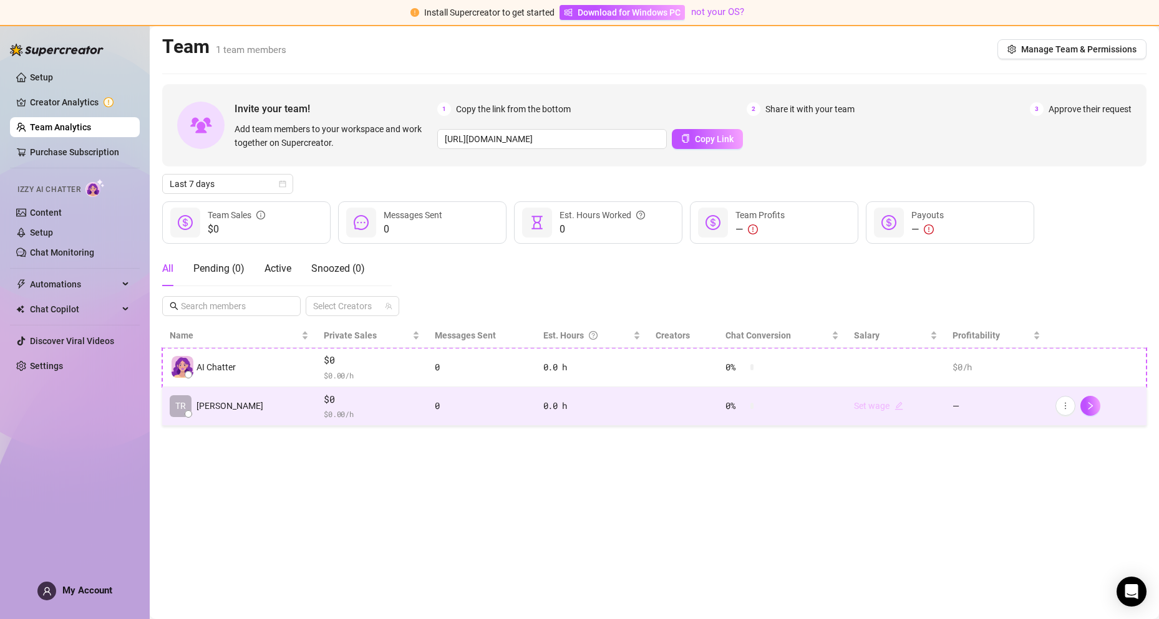
click at [869, 406] on link "Set wage" at bounding box center [878, 406] width 49 height 10
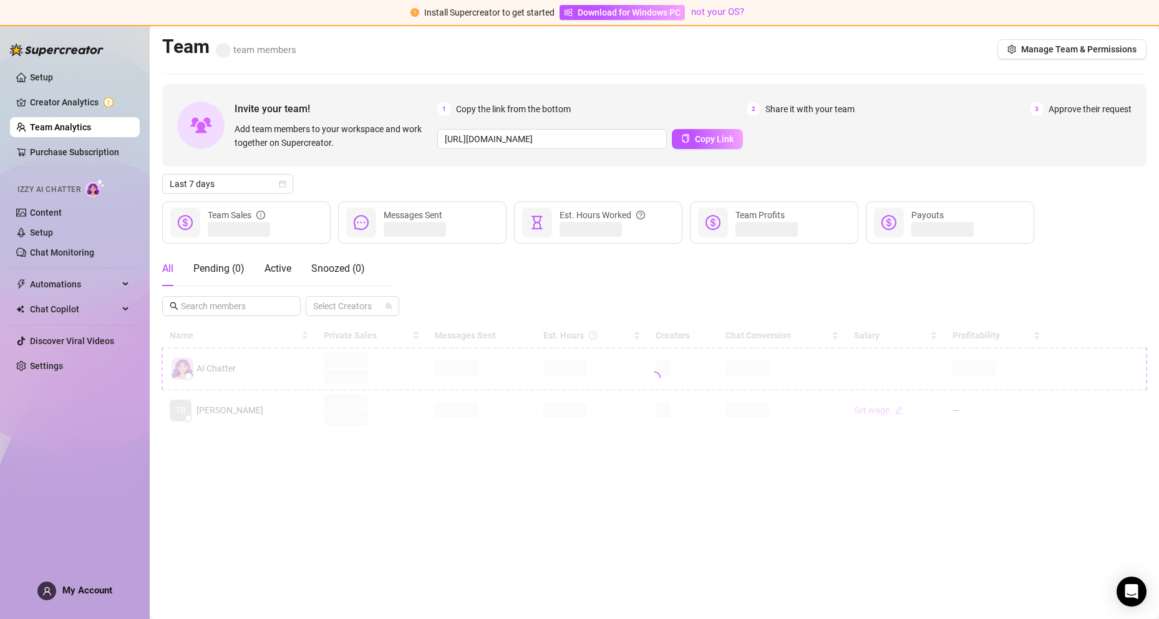
click at [282, 384] on div at bounding box center [654, 378] width 984 height 108
click at [50, 147] on link "Purchase Subscription" at bounding box center [74, 152] width 89 height 10
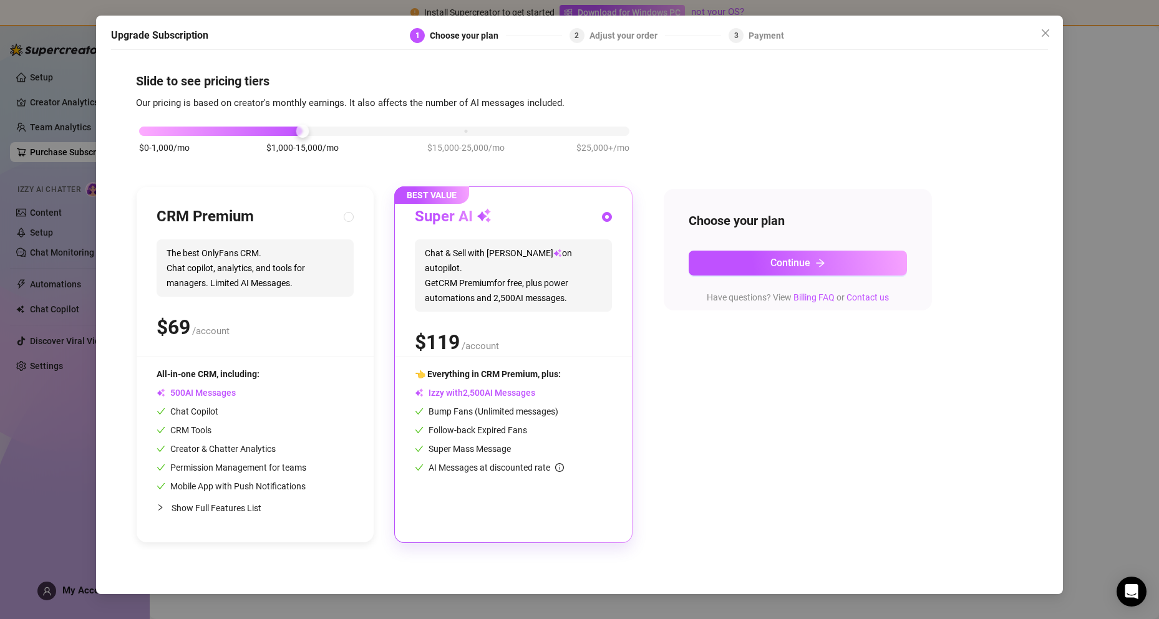
click at [37, 156] on div "Upgrade Subscription 1 Choose your plan 2 Adjust your order 3 Payment Slide to …" at bounding box center [579, 309] width 1159 height 619
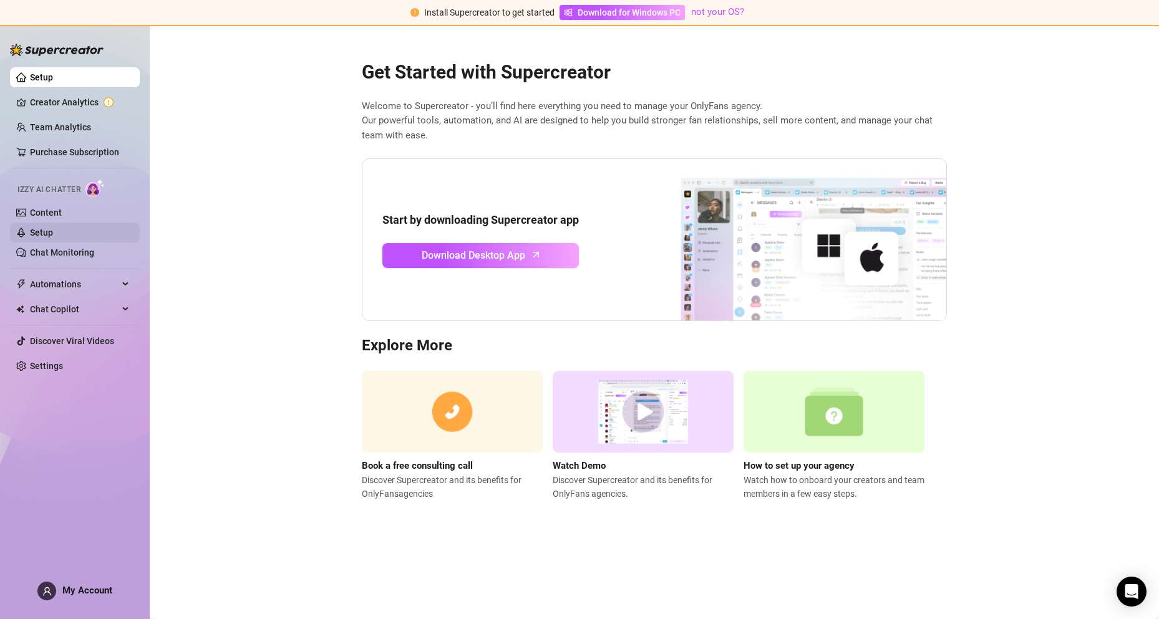
click at [45, 233] on link "Setup" at bounding box center [41, 233] width 23 height 10
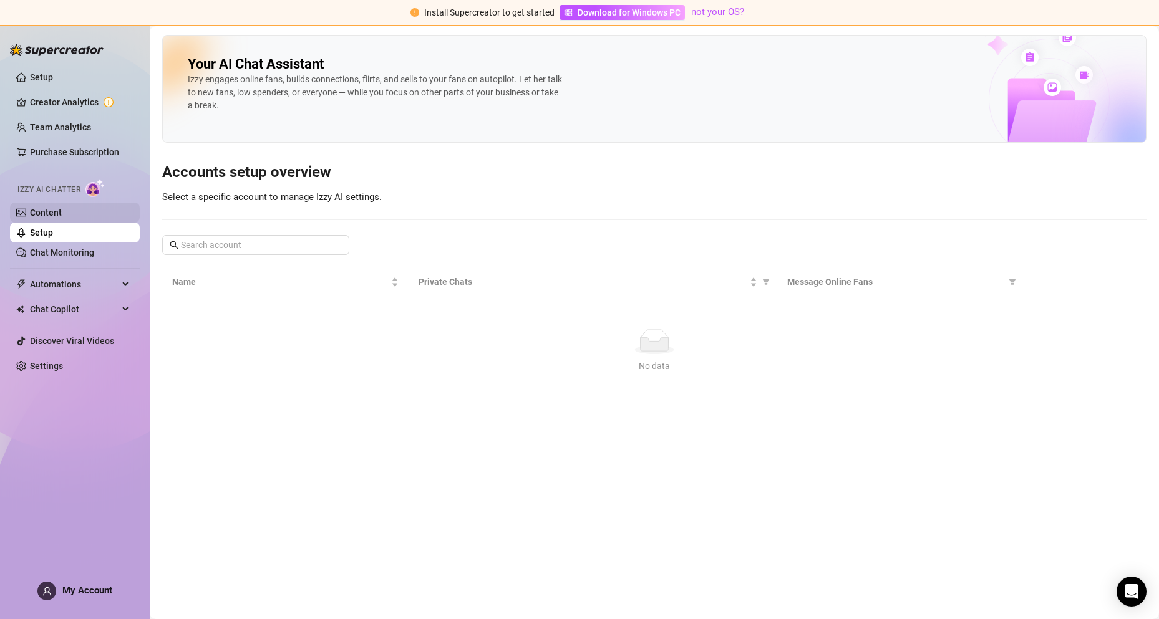
click at [62, 212] on link "Content" at bounding box center [46, 213] width 32 height 10
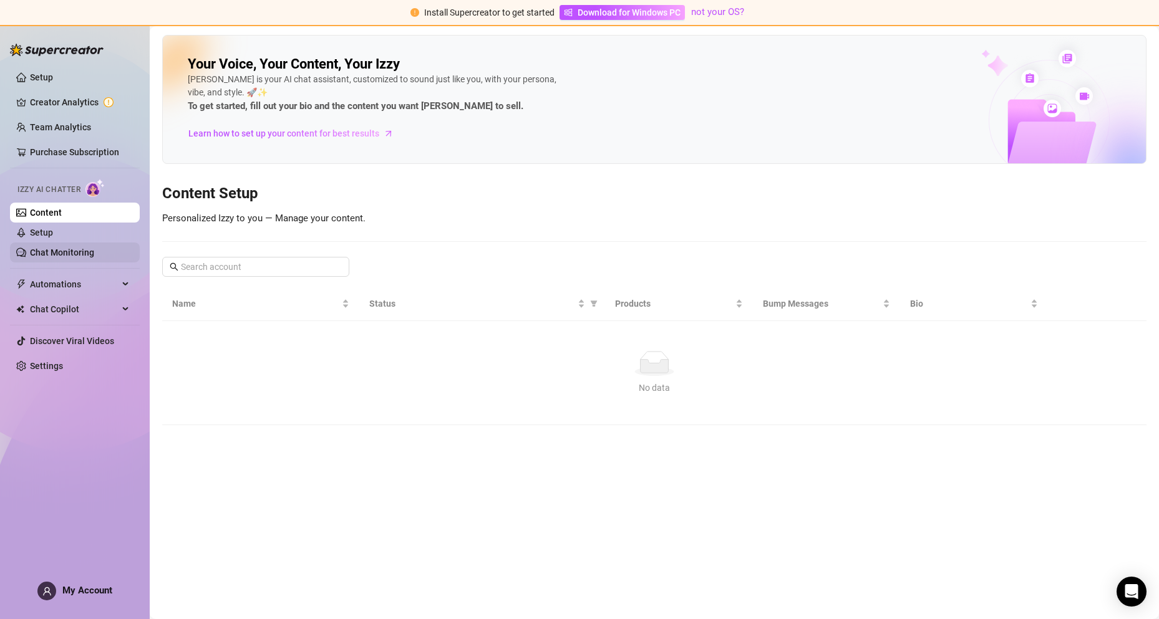
click at [89, 251] on link "Chat Monitoring" at bounding box center [62, 253] width 64 height 10
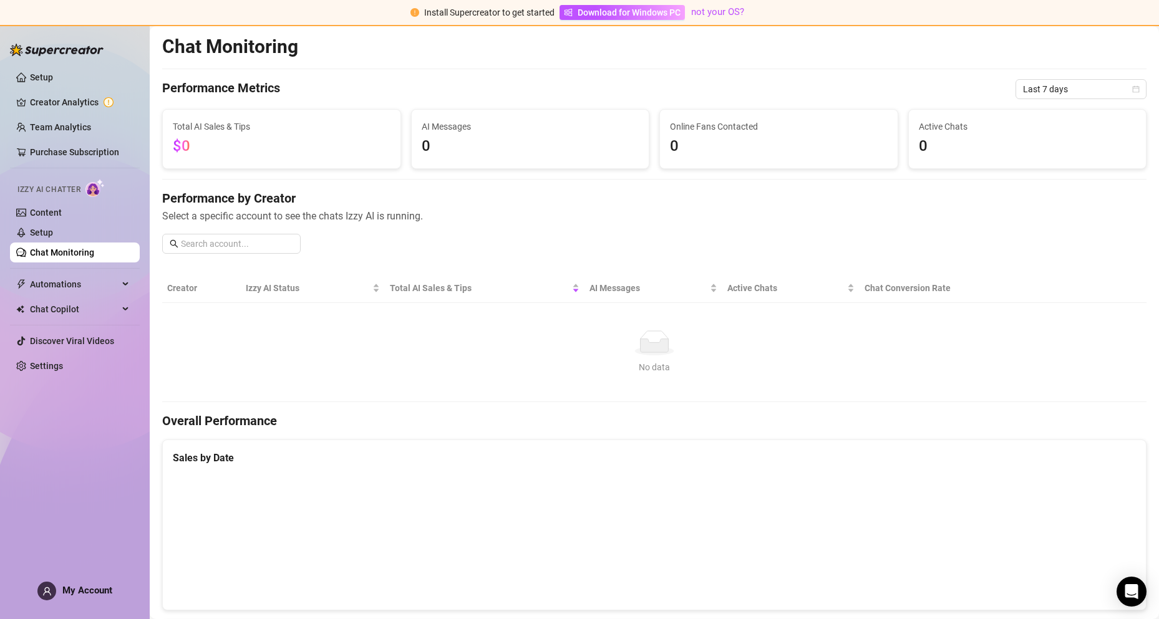
drag, startPoint x: 117, startPoint y: 47, endPoint x: 0, endPoint y: 42, distance: 116.7
click at [0, 42] on aside "Setup Creator Analytics Team Analytics Purchase Subscription Izzy AI Chatter Co…" at bounding box center [75, 309] width 150 height 619
